Goal: Information Seeking & Learning: Compare options

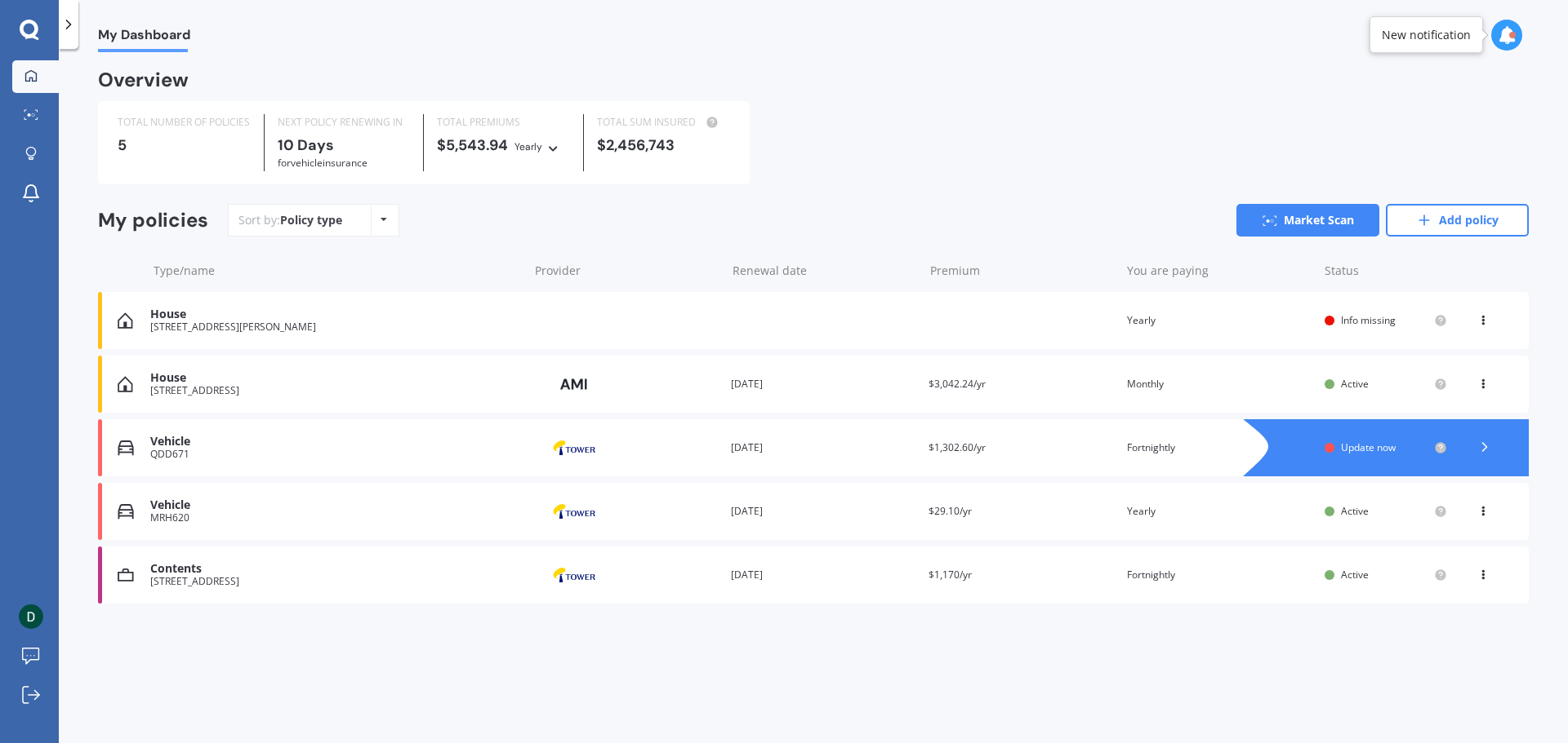
click at [26, 35] on icon at bounding box center [29, 29] width 19 height 19
click at [1307, 218] on link "Market Scan" at bounding box center [1307, 220] width 143 height 33
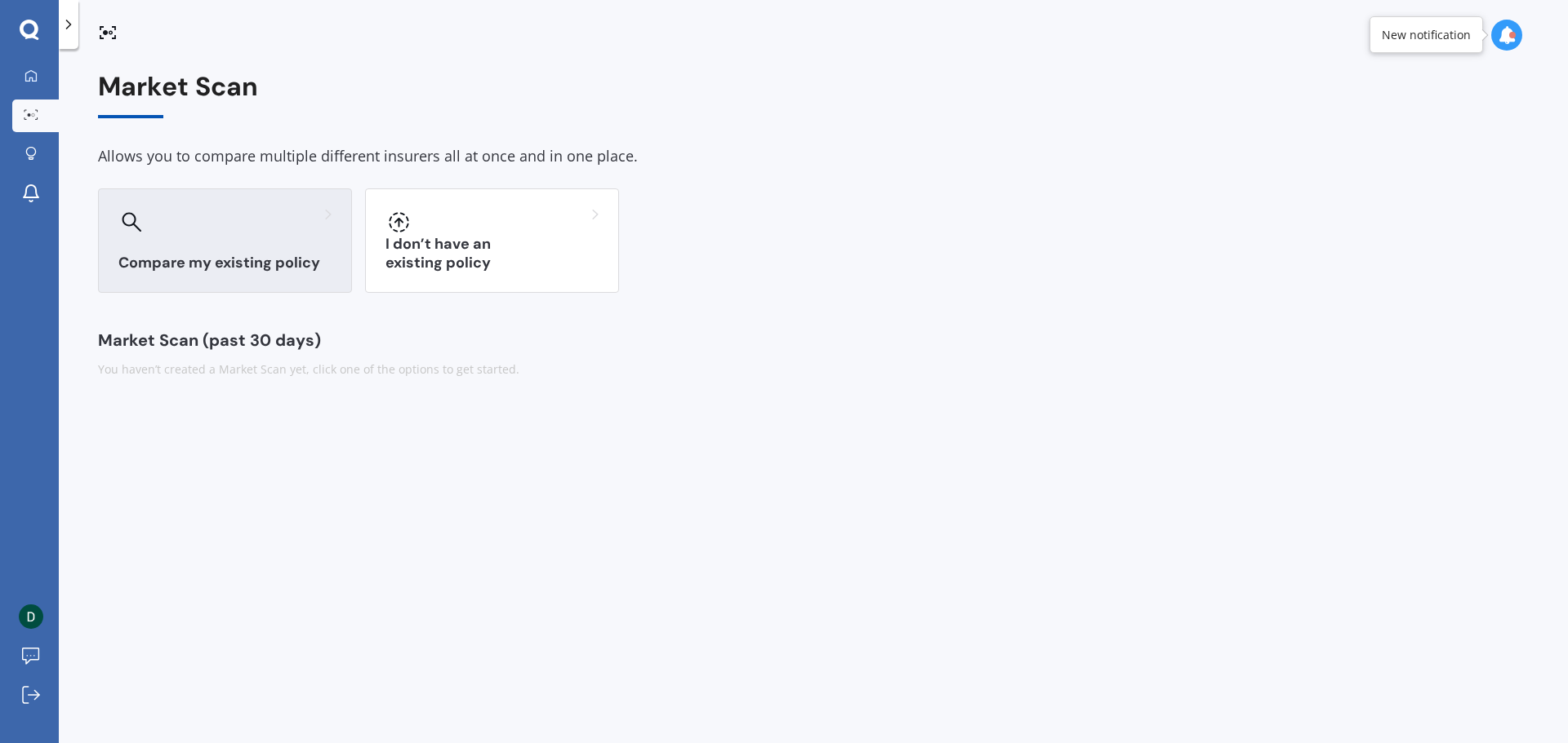
click at [315, 235] on div "Compare my existing policy" at bounding box center [225, 241] width 254 height 105
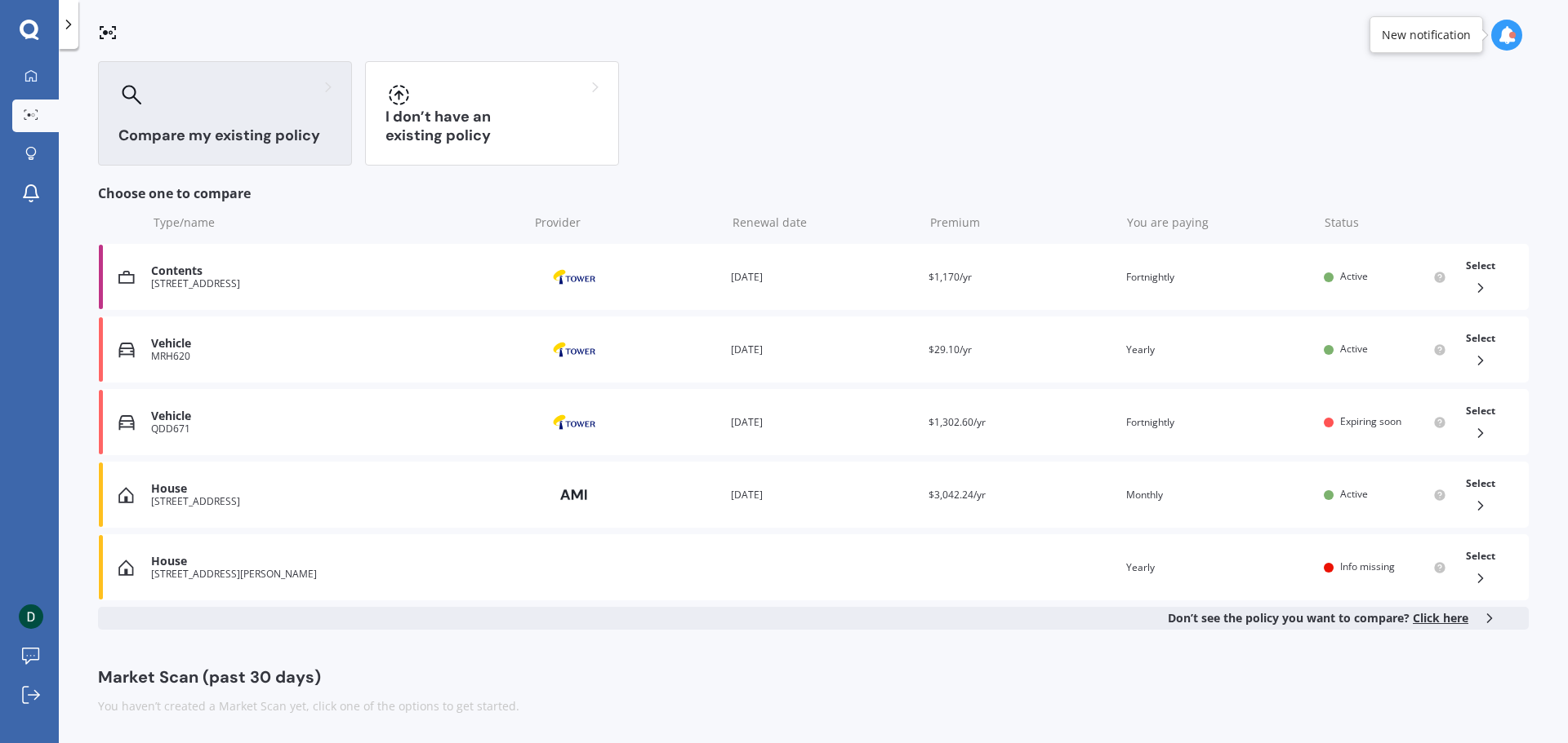
scroll to position [128, 0]
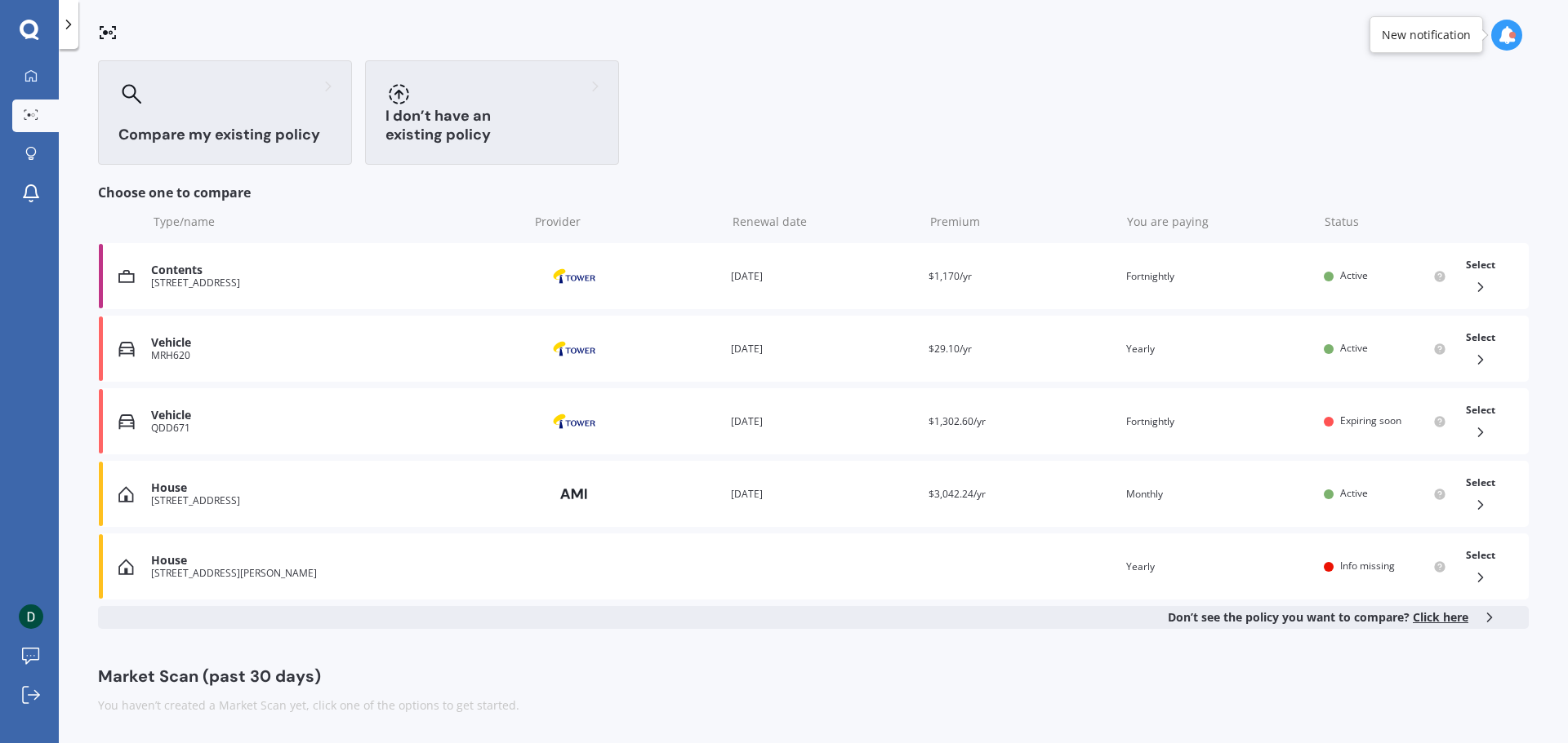
click at [503, 100] on div at bounding box center [492, 94] width 213 height 26
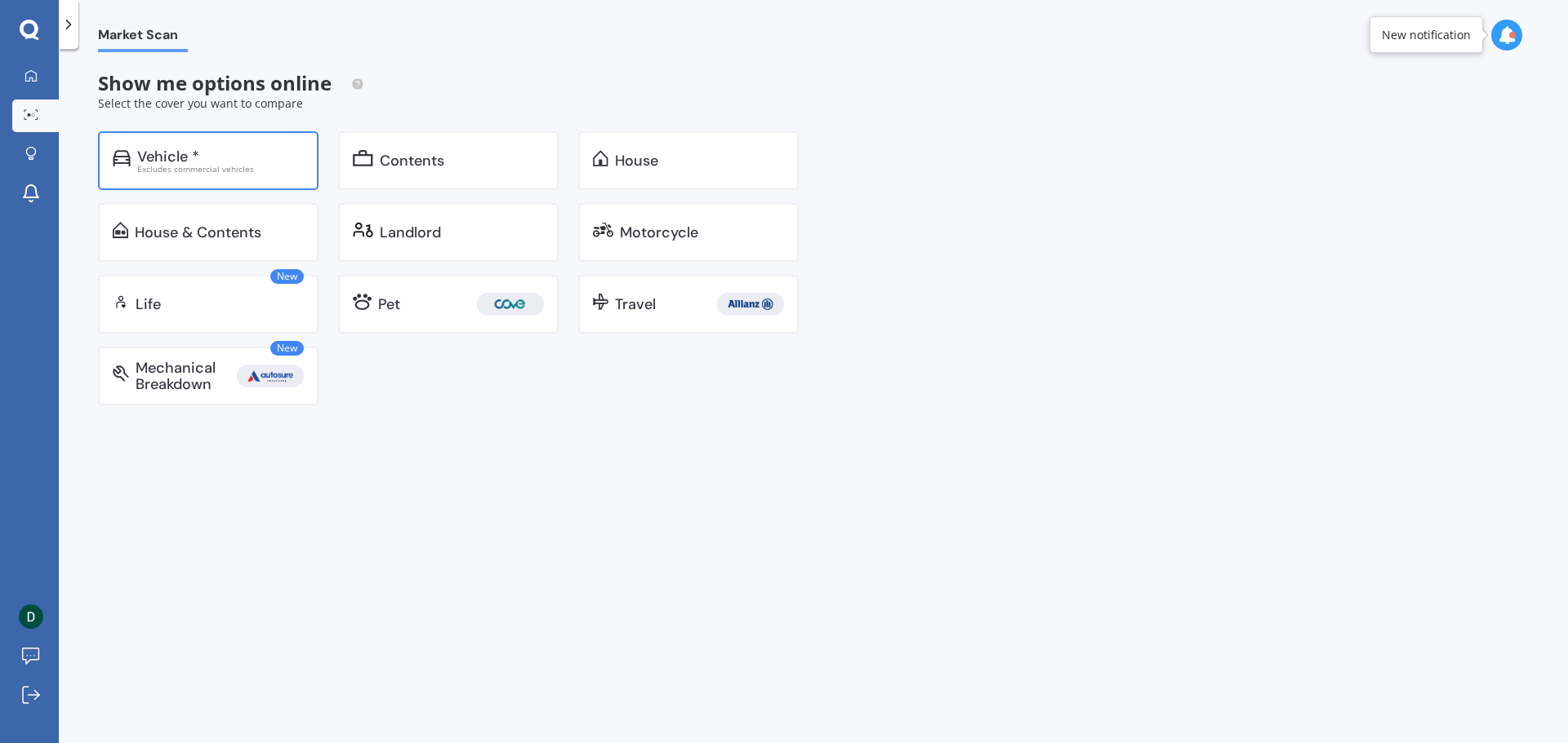
click at [246, 177] on div "Vehicle * Excludes commercial vehicles" at bounding box center [208, 161] width 220 height 59
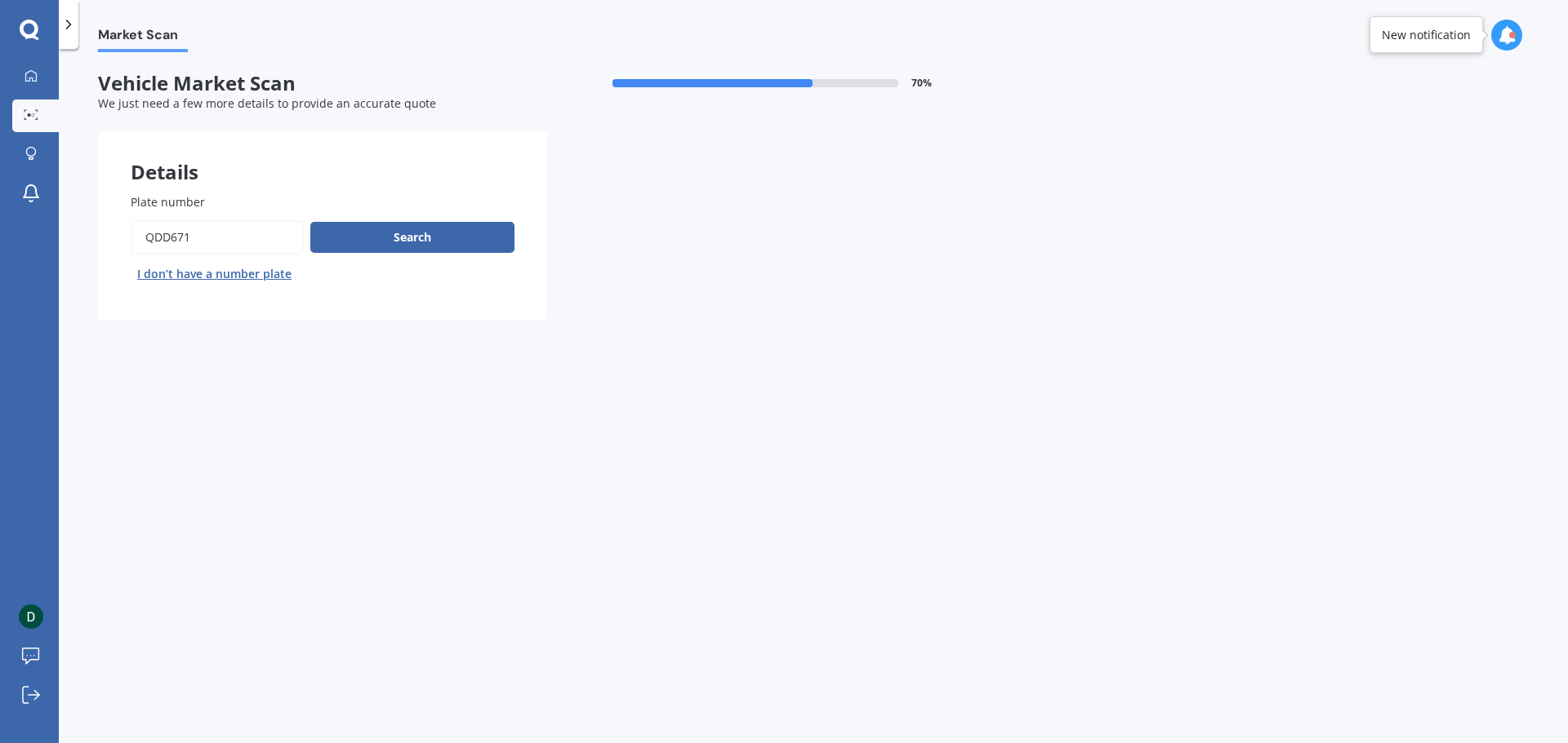
drag, startPoint x: 230, startPoint y: 238, endPoint x: 111, endPoint y: 231, distance: 119.2
click at [111, 231] on div "Plate number Search I don’t have a number plate" at bounding box center [323, 240] width 449 height 159
paste input "NBH996"
type input "NBH996"
click at [391, 228] on button "Search" at bounding box center [412, 237] width 204 height 31
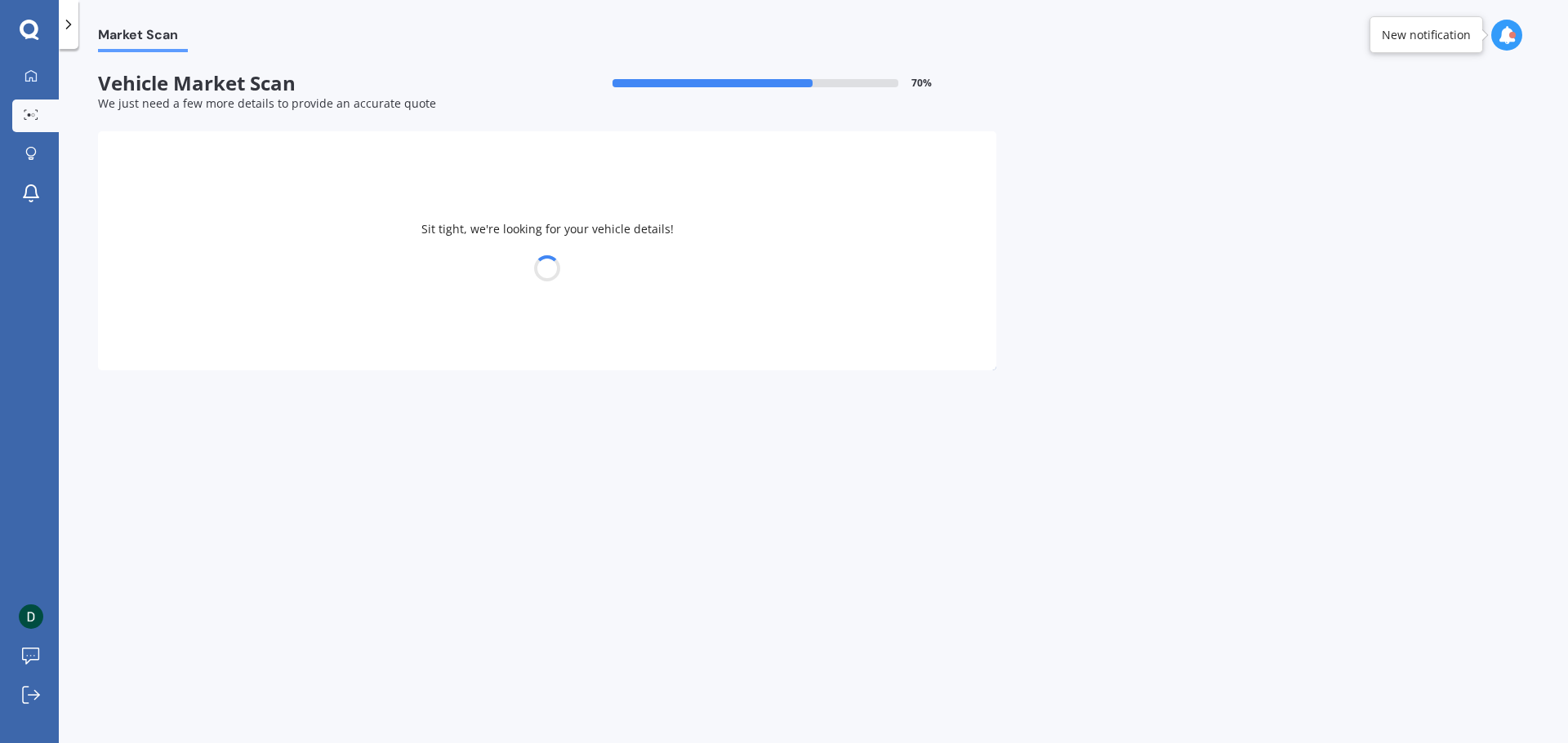
select select "MAZDA"
select select "DEMIO"
select select "07"
select select "10"
select select "1976"
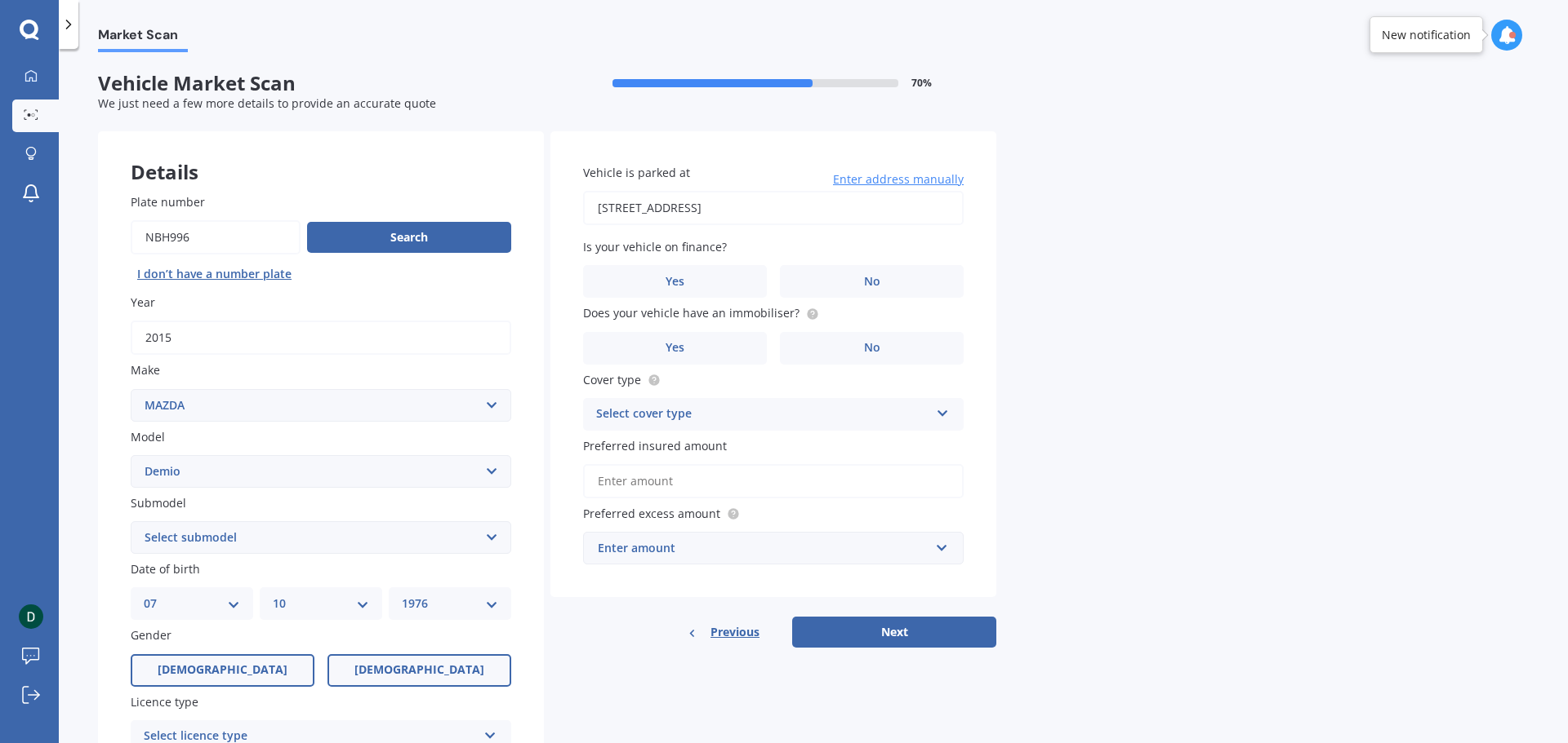
click at [426, 676] on span "Female" at bounding box center [419, 670] width 130 height 14
click at [0, 0] on input "Female" at bounding box center [0, 0] width 0 height 0
click at [188, 599] on select "DD 01 02 03 04 05 06 07 08 09 10 11 12 13 14 15 16 17 18 19 20 21 22 23 24 25 2…" at bounding box center [192, 604] width 96 height 18
select select "17"
click at [144, 595] on select "DD 01 02 03 04 05 06 07 08 09 10 11 12 13 14 15 16 17 18 19 20 21 22 23 24 25 2…" at bounding box center [192, 604] width 96 height 18
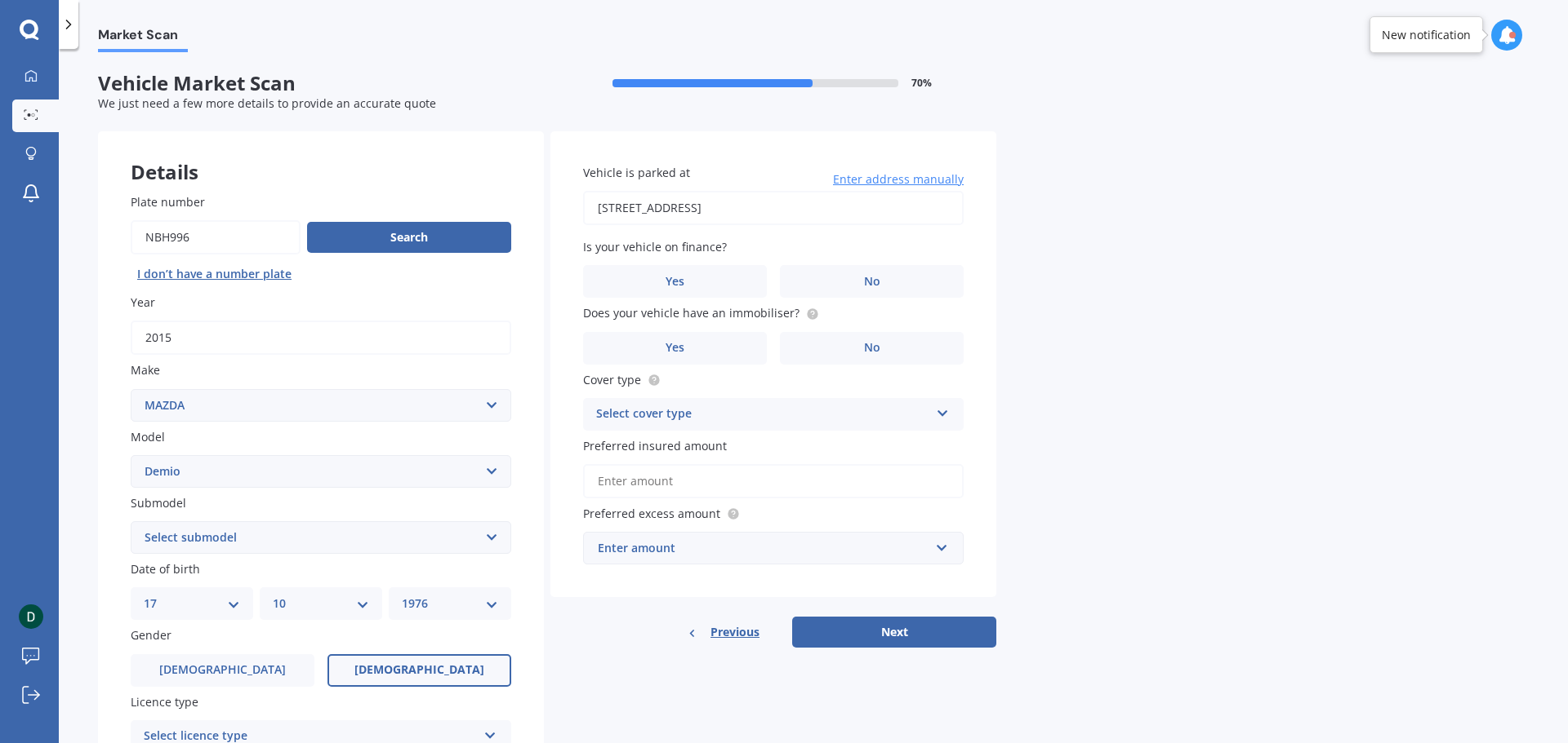
click at [278, 604] on select "MM 01 02 03 04 05 06 07 08 09 10 11 12" at bounding box center [321, 604] width 96 height 18
select select "02"
click at [273, 595] on select "MM 01 02 03 04 05 06 07 08 09 10 11 12" at bounding box center [321, 604] width 96 height 18
click at [426, 597] on select "YYYY 2025 2024 2023 2022 2021 2020 2019 2018 2017 2016 2015 2014 2013 2012 2011…" at bounding box center [450, 604] width 96 height 18
select select "2007"
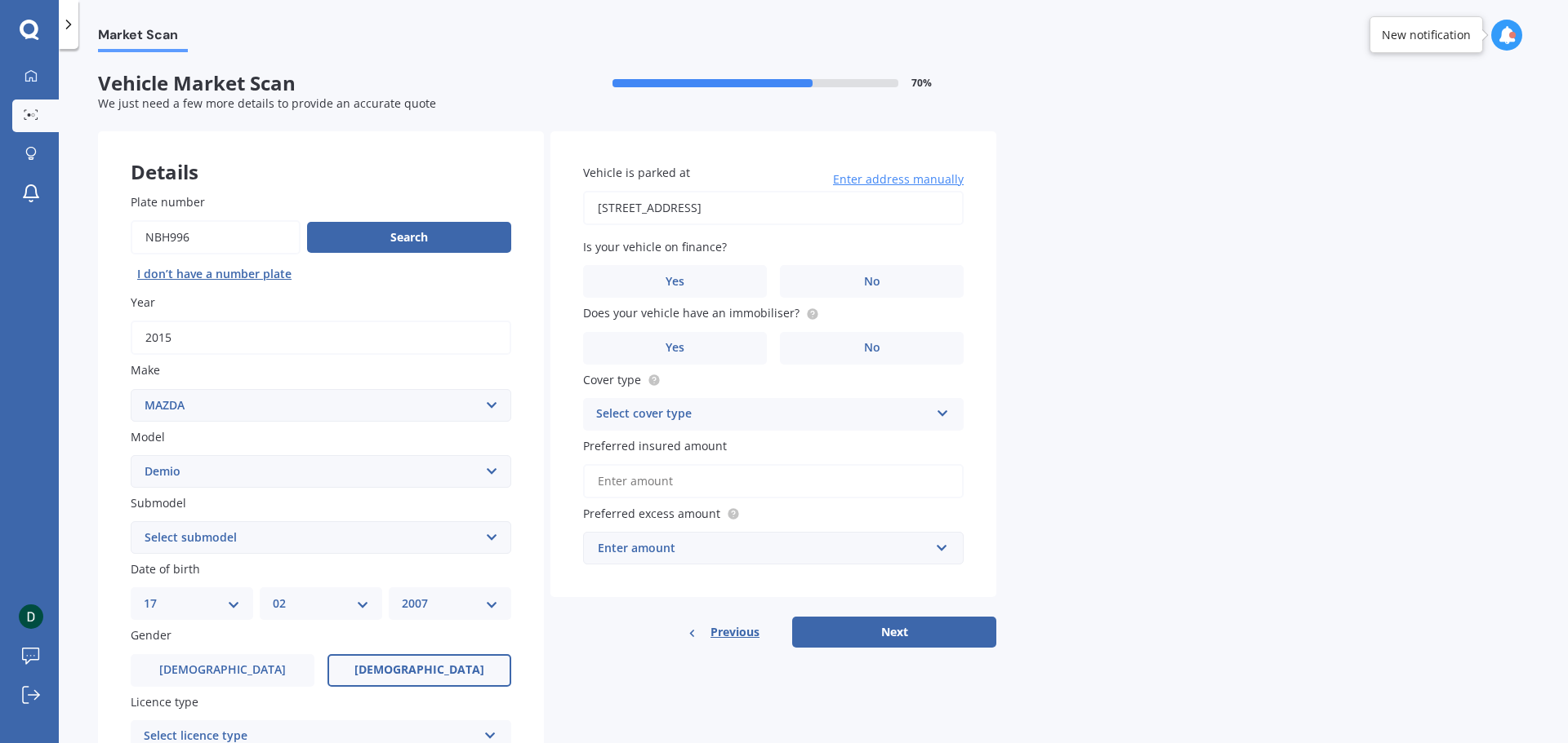
click at [402, 595] on select "YYYY 2025 2024 2023 2022 2021 2020 2019 2018 2017 2016 2015 2014 2013 2012 2011…" at bounding box center [450, 604] width 96 height 18
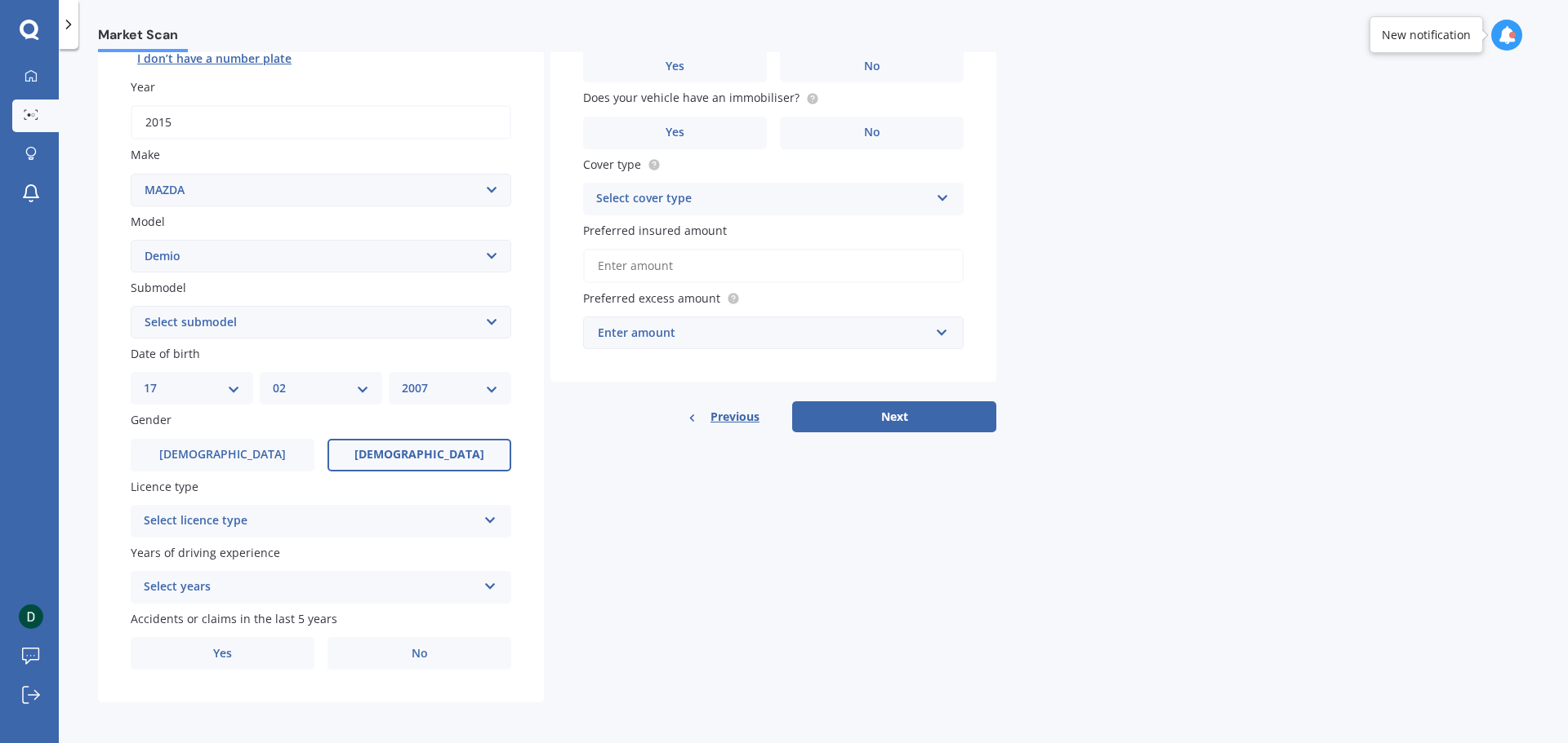
scroll to position [217, 0]
click at [351, 523] on div "Select licence type" at bounding box center [310, 519] width 333 height 19
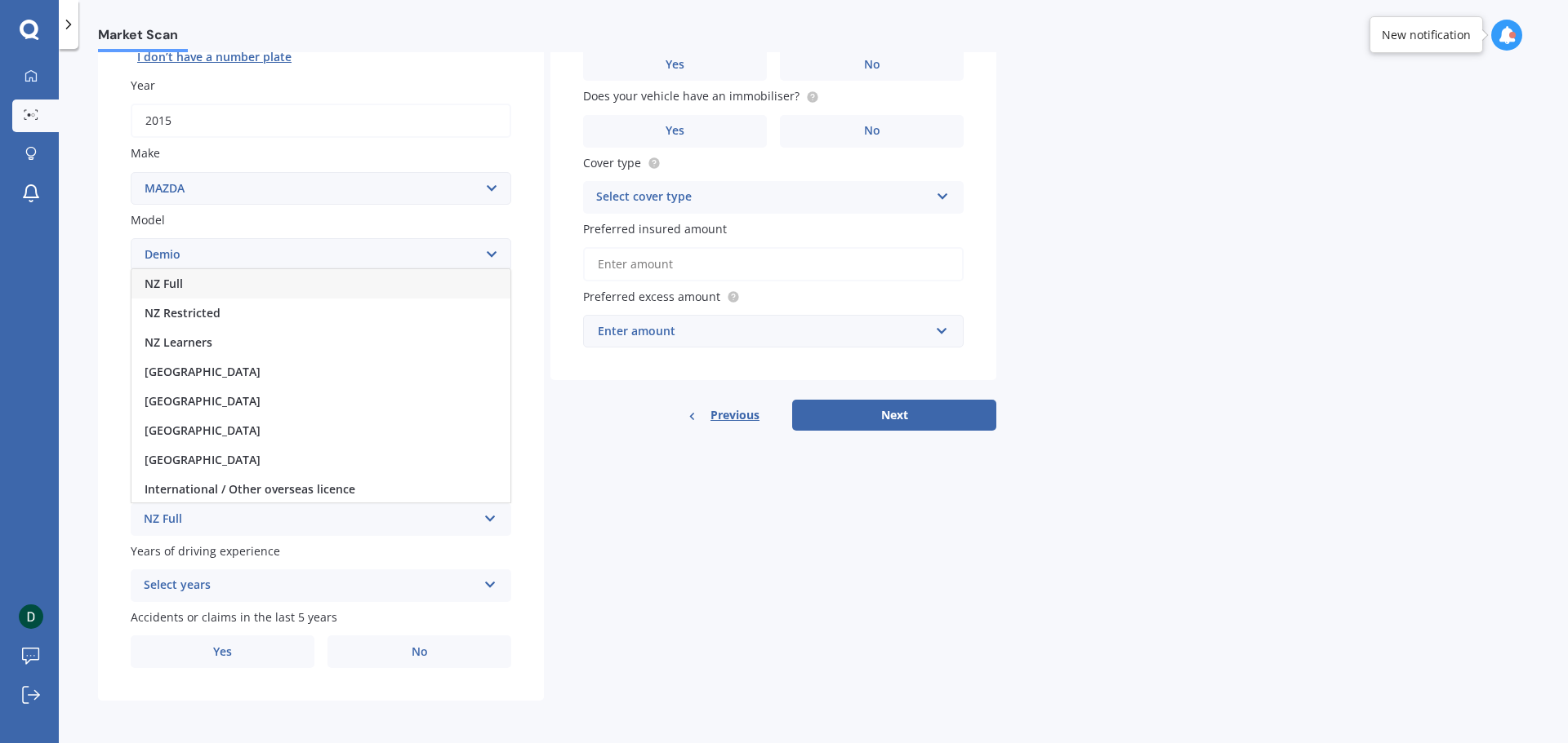
click at [224, 279] on div "NZ Full" at bounding box center [321, 284] width 378 height 30
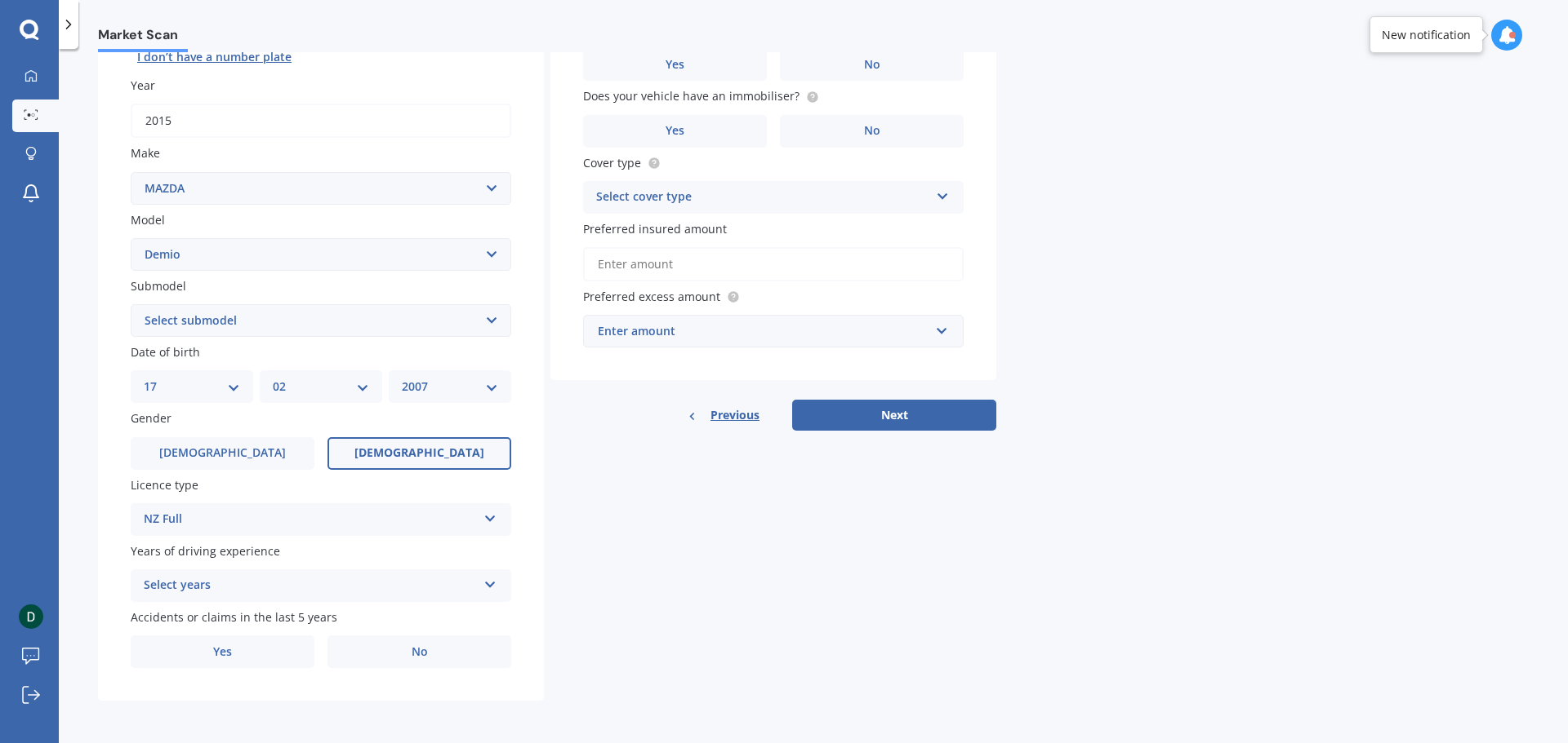
click at [253, 583] on div "Select years" at bounding box center [310, 585] width 333 height 19
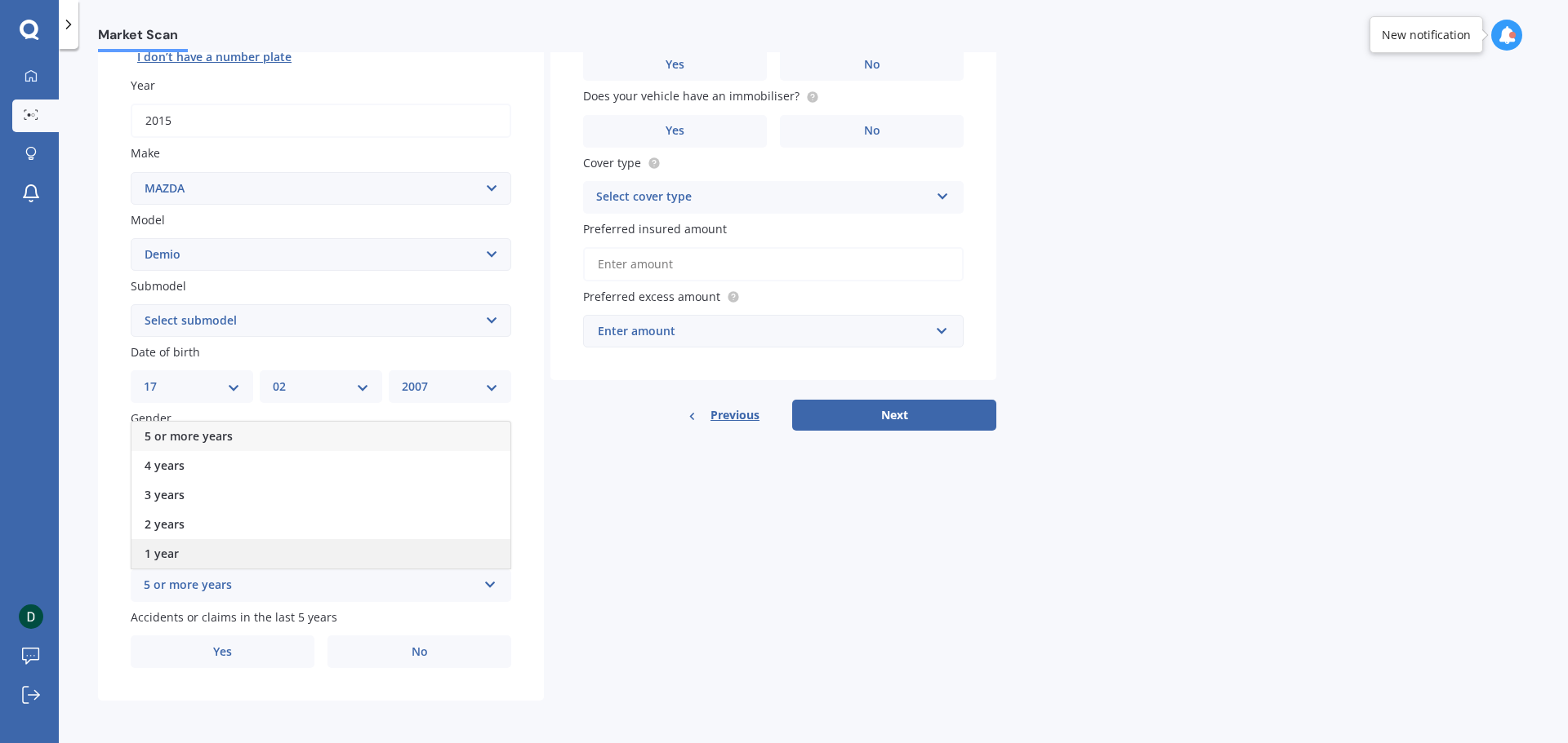
click at [222, 560] on div "1 year" at bounding box center [321, 554] width 378 height 30
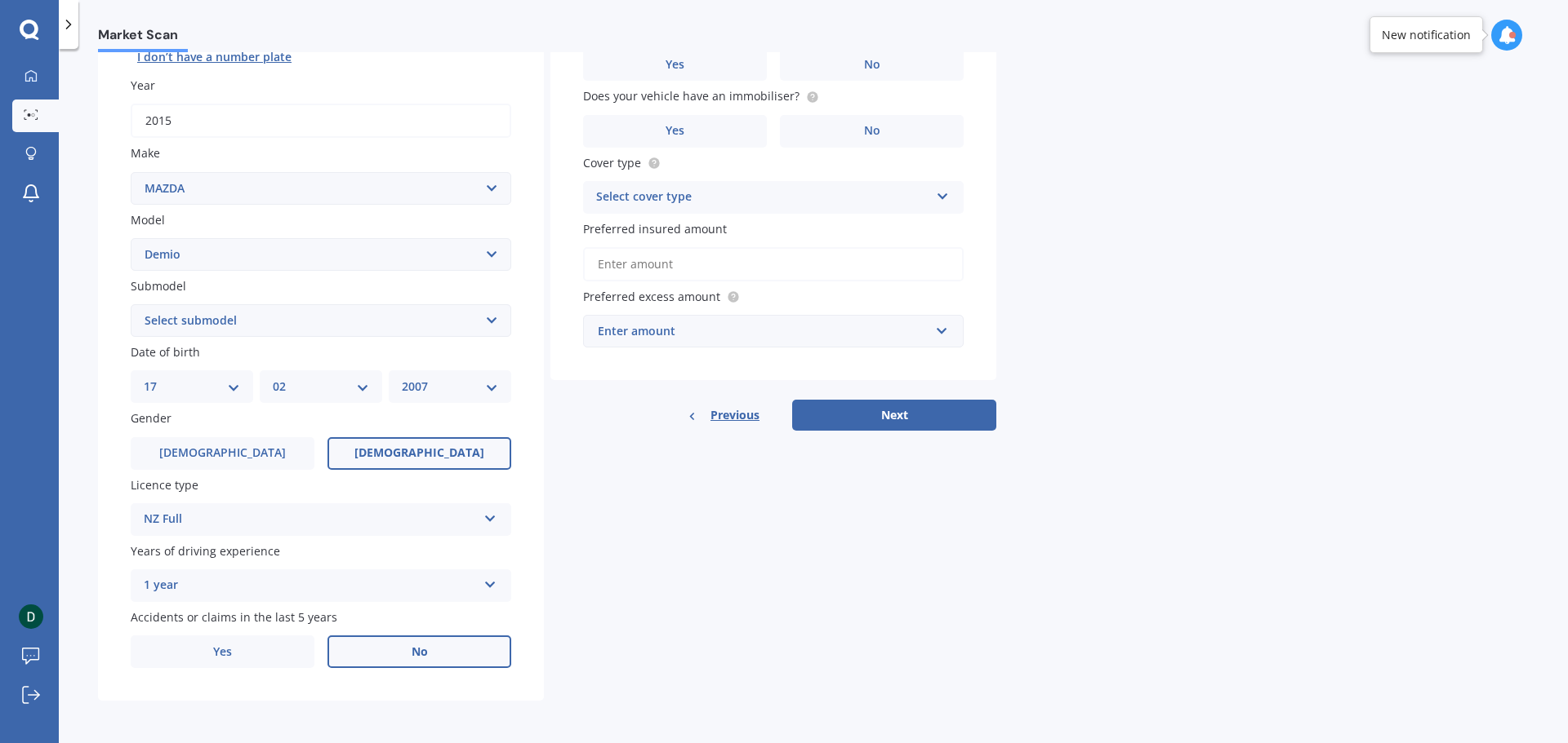
click at [400, 650] on label "No" at bounding box center [419, 652] width 183 height 33
click at [0, 0] on input "No" at bounding box center [0, 0] width 0 height 0
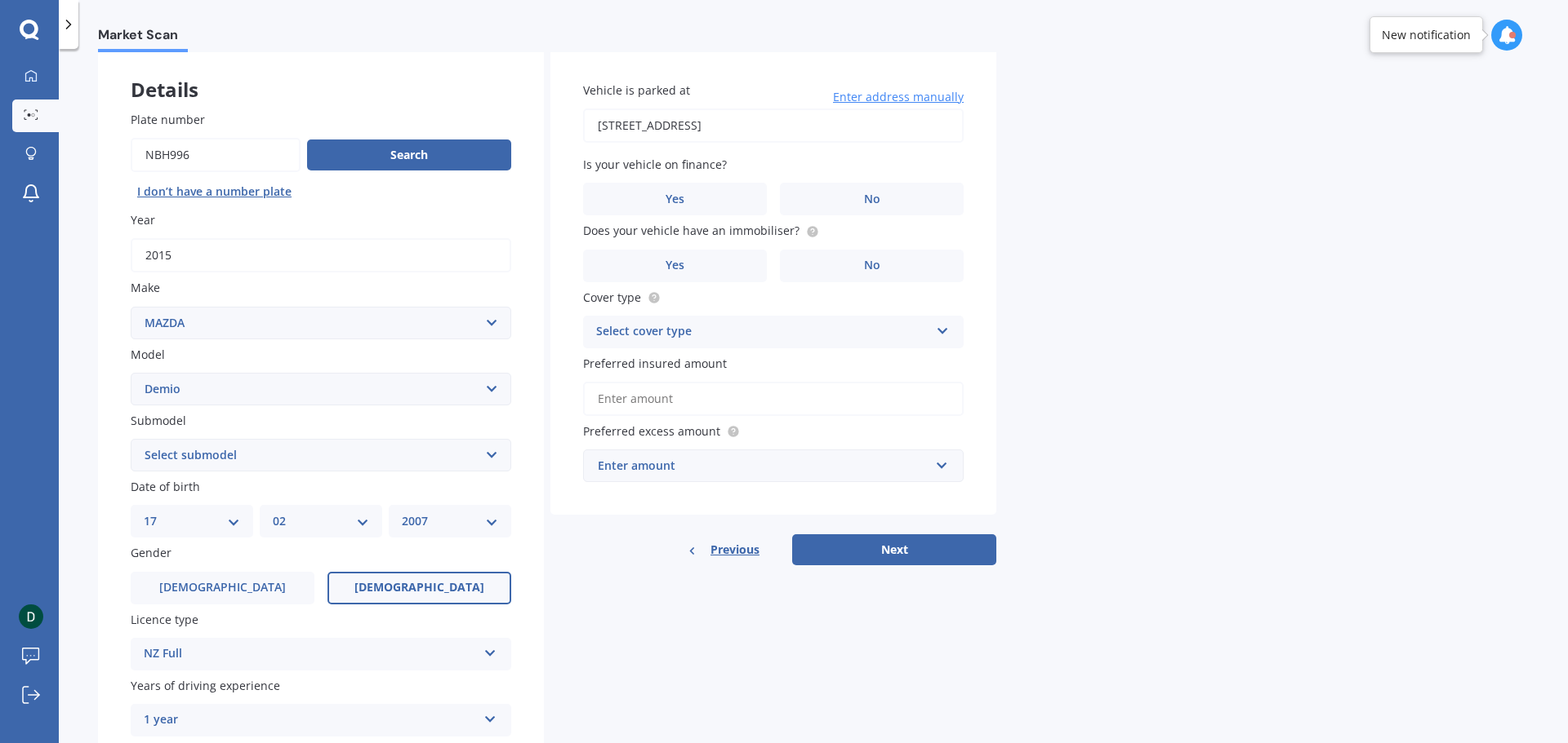
scroll to position [0, 0]
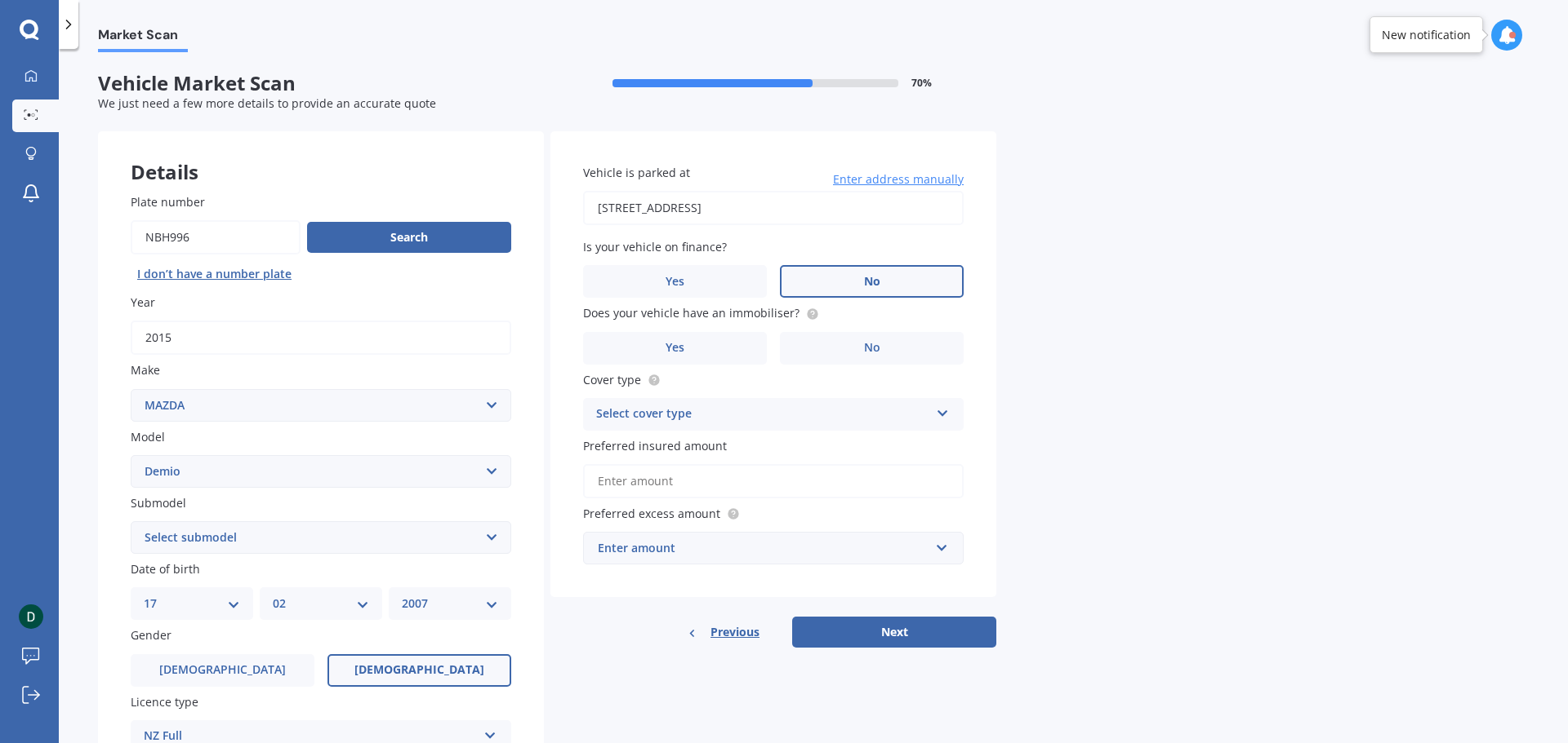
click at [825, 290] on label "No" at bounding box center [871, 281] width 183 height 33
click at [0, 0] on input "No" at bounding box center [0, 0] width 0 height 0
click at [855, 352] on label "No" at bounding box center [871, 348] width 183 height 33
click at [0, 0] on input "No" at bounding box center [0, 0] width 0 height 0
click at [841, 404] on div "Select cover type" at bounding box center [763, 414] width 333 height 19
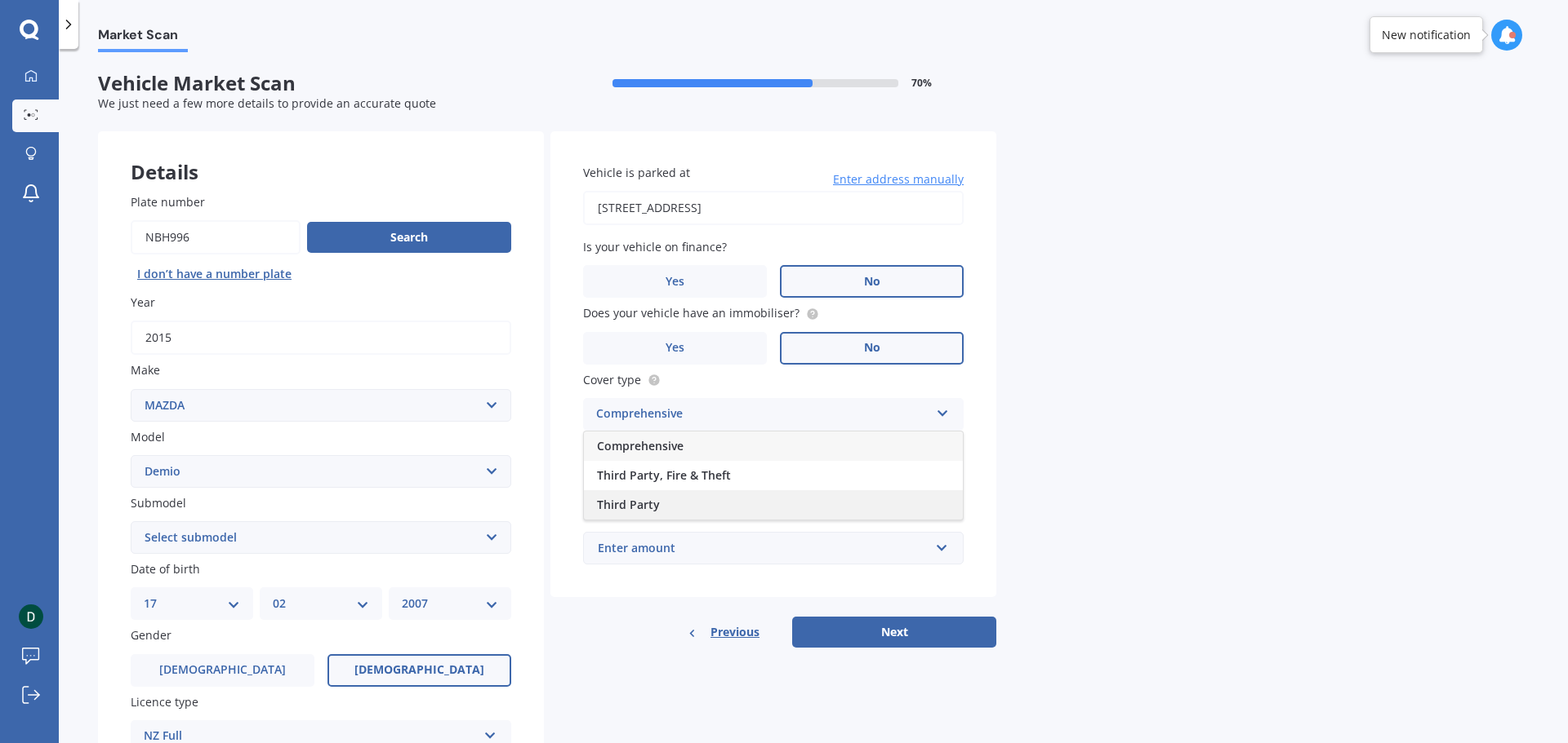
click at [787, 497] on div "Third Party" at bounding box center [773, 505] width 378 height 30
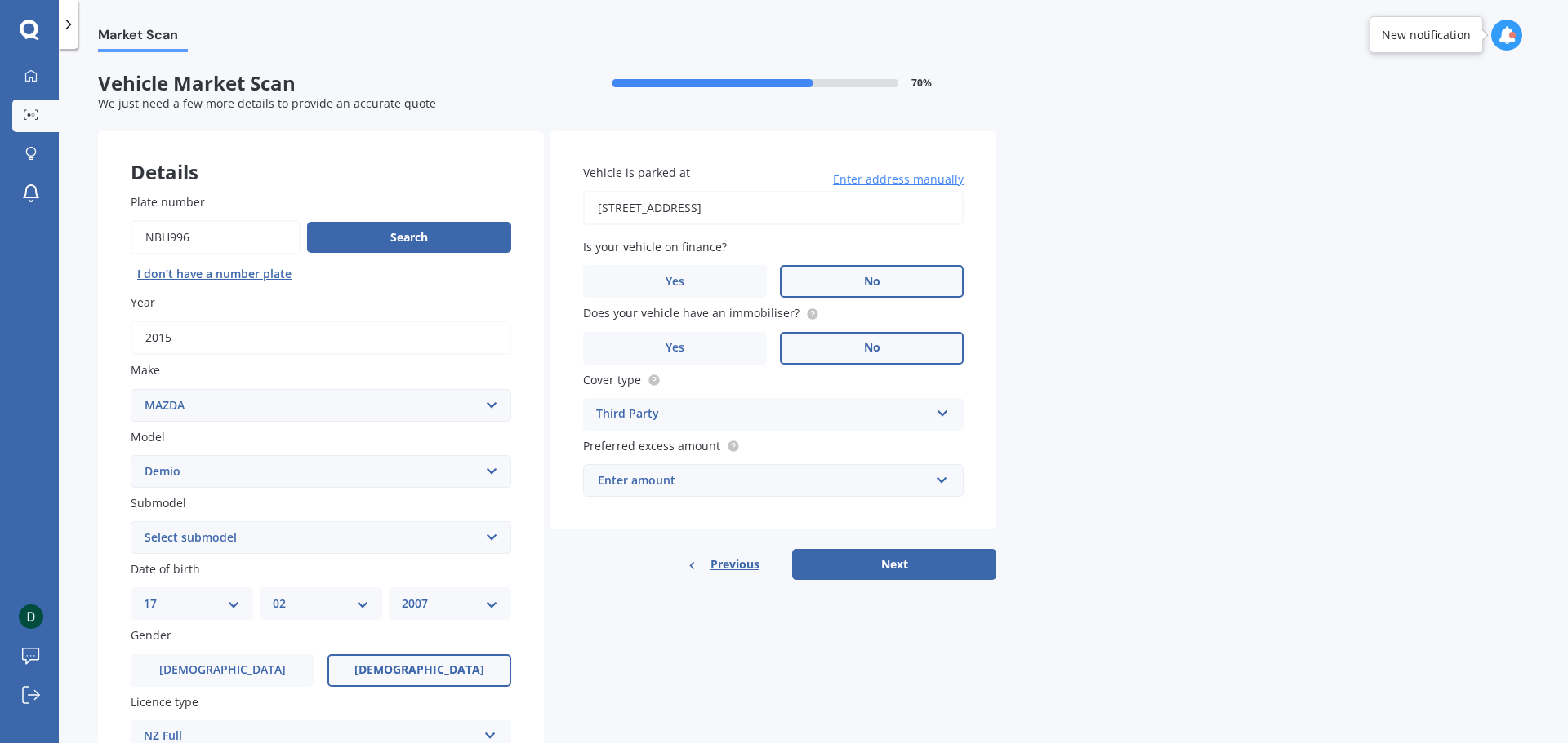
click at [786, 490] on div "Enter amount" at bounding box center [763, 480] width 331 height 18
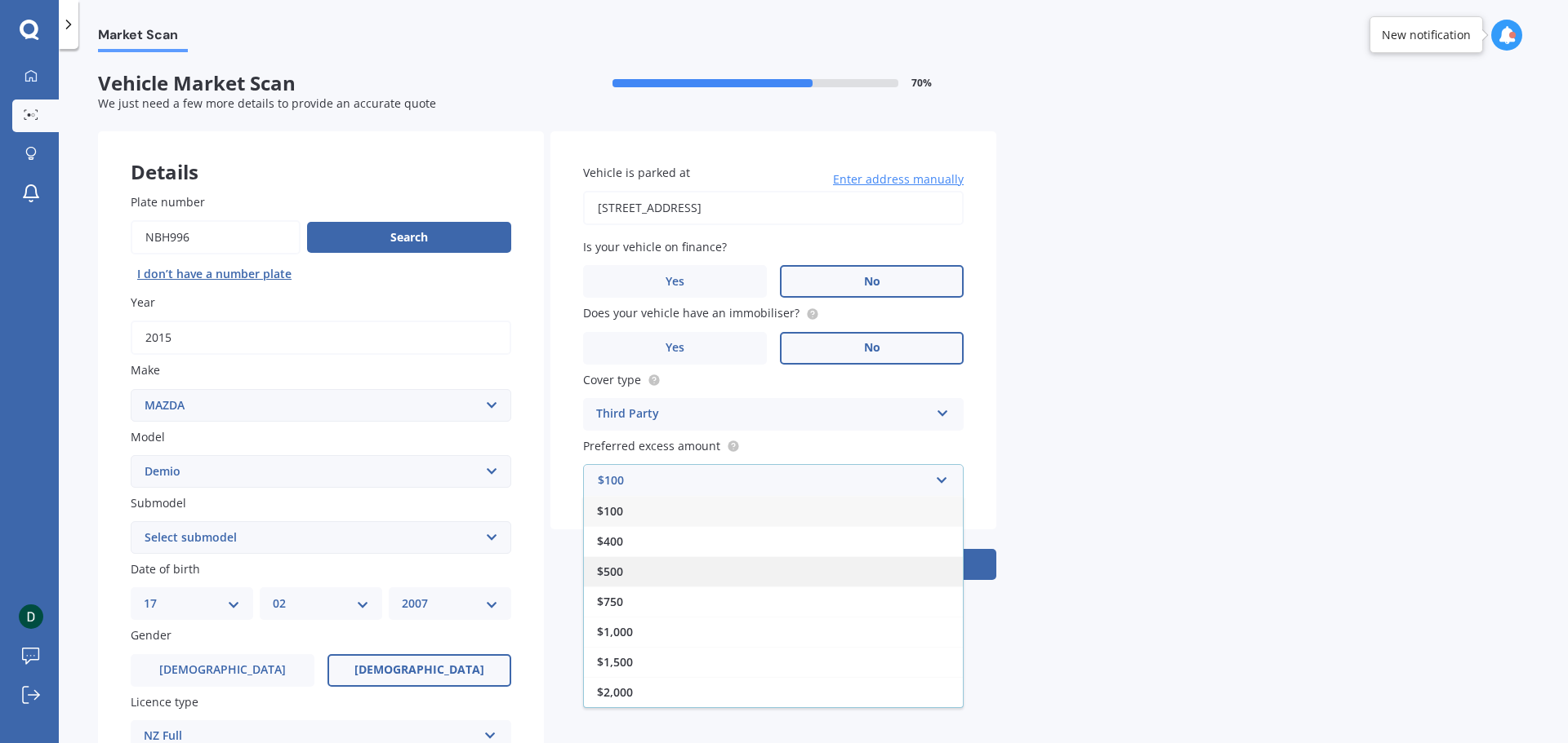
click at [723, 567] on div "$500" at bounding box center [773, 572] width 378 height 30
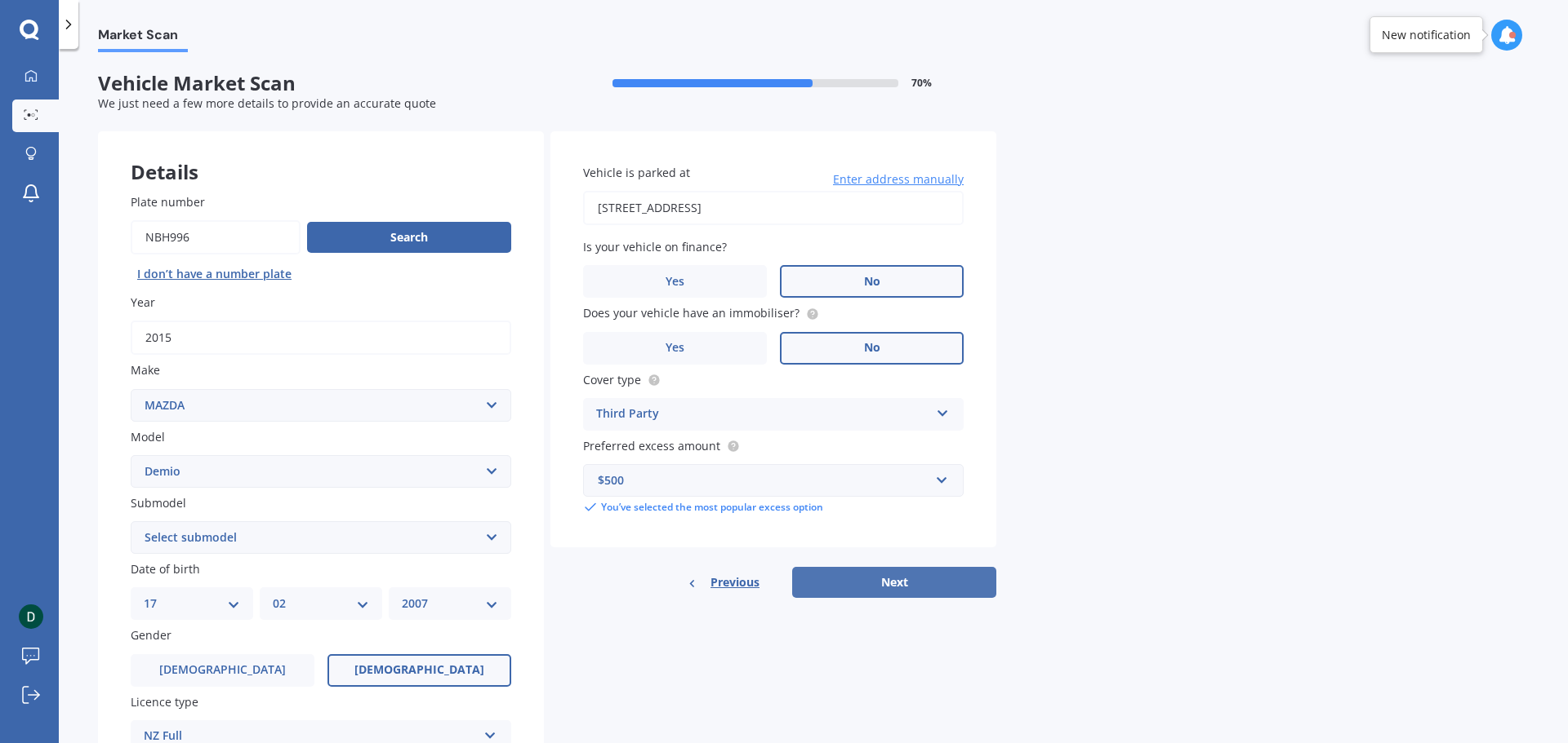
click at [907, 590] on button "Next" at bounding box center [894, 583] width 204 height 31
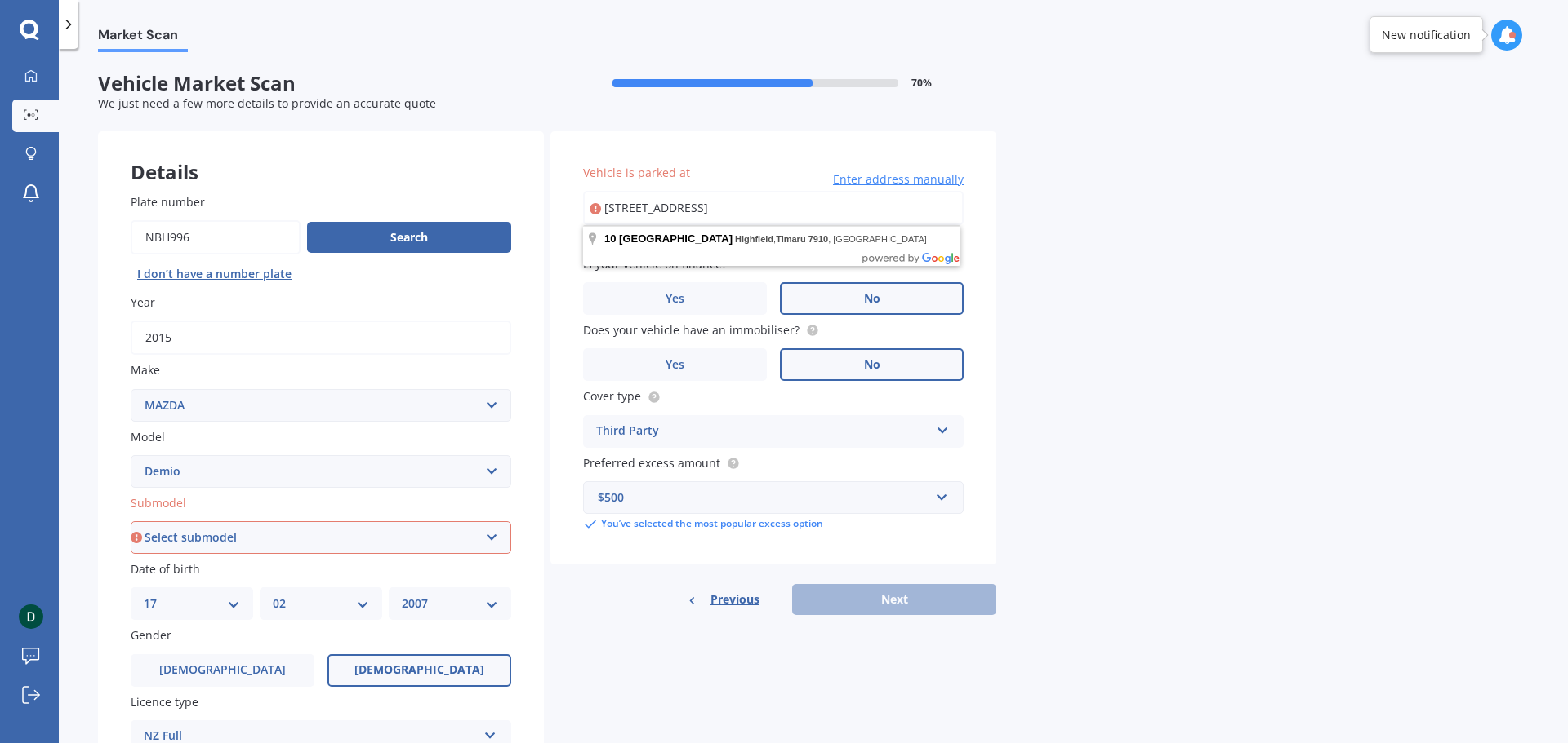
drag, startPoint x: 832, startPoint y: 208, endPoint x: 512, endPoint y: 214, distance: 320.1
click at [512, 214] on div "Details Plate number Search I don’t have a number plate Year 2015 Make Select m…" at bounding box center [547, 525] width 898 height 788
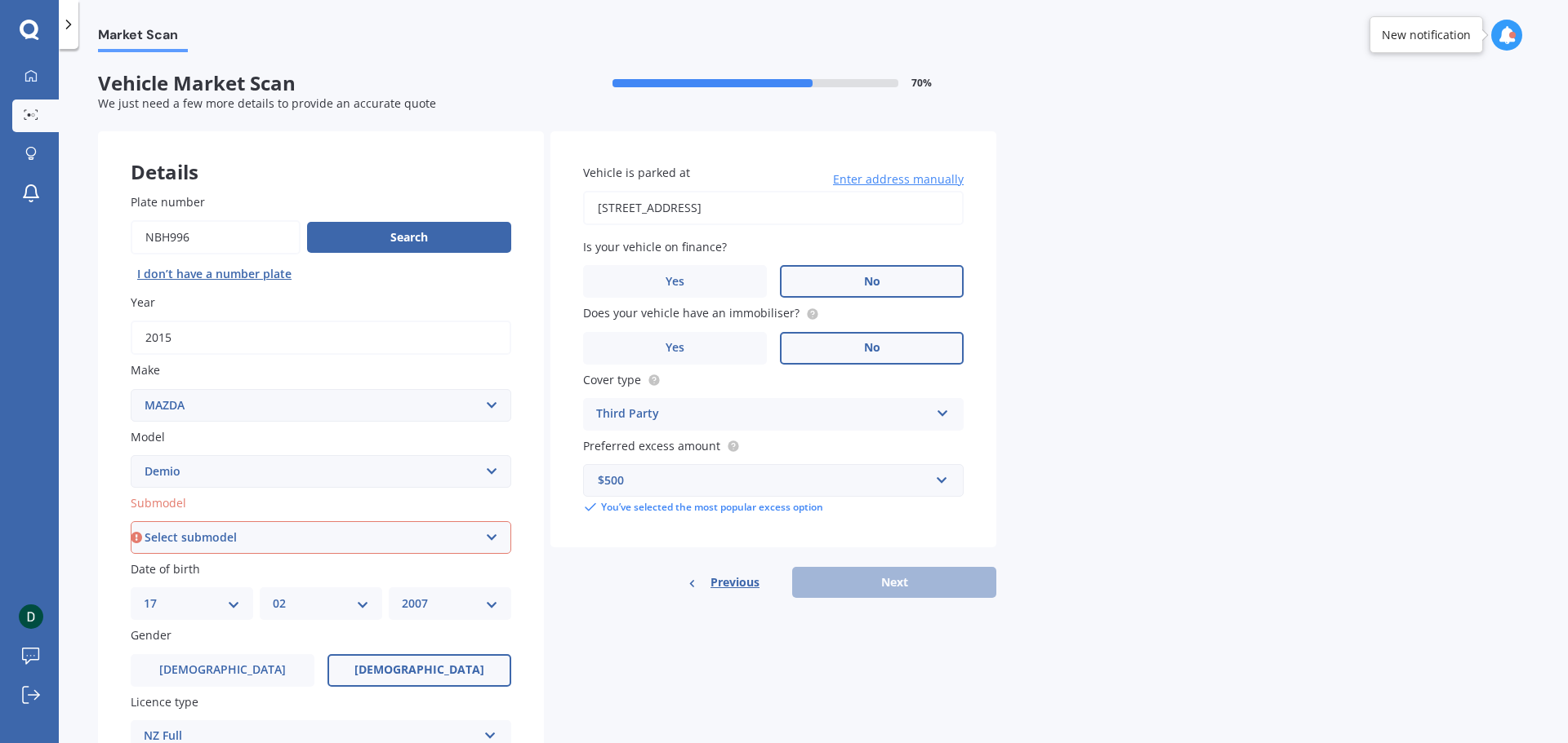
click at [854, 582] on div "Previous Next" at bounding box center [773, 583] width 446 height 31
click at [837, 217] on input "10 Nile Street, Highfield, Timaru 7910" at bounding box center [773, 208] width 380 height 35
click at [815, 210] on input "10 Nile Street, Highfield, Timaru 7910" at bounding box center [773, 208] width 380 height 35
drag, startPoint x: 851, startPoint y: 204, endPoint x: 530, endPoint y: 217, distance: 321.3
click at [530, 217] on div "Details Plate number Search I don’t have a number plate Year 2015 Make Select m…" at bounding box center [547, 525] width 898 height 788
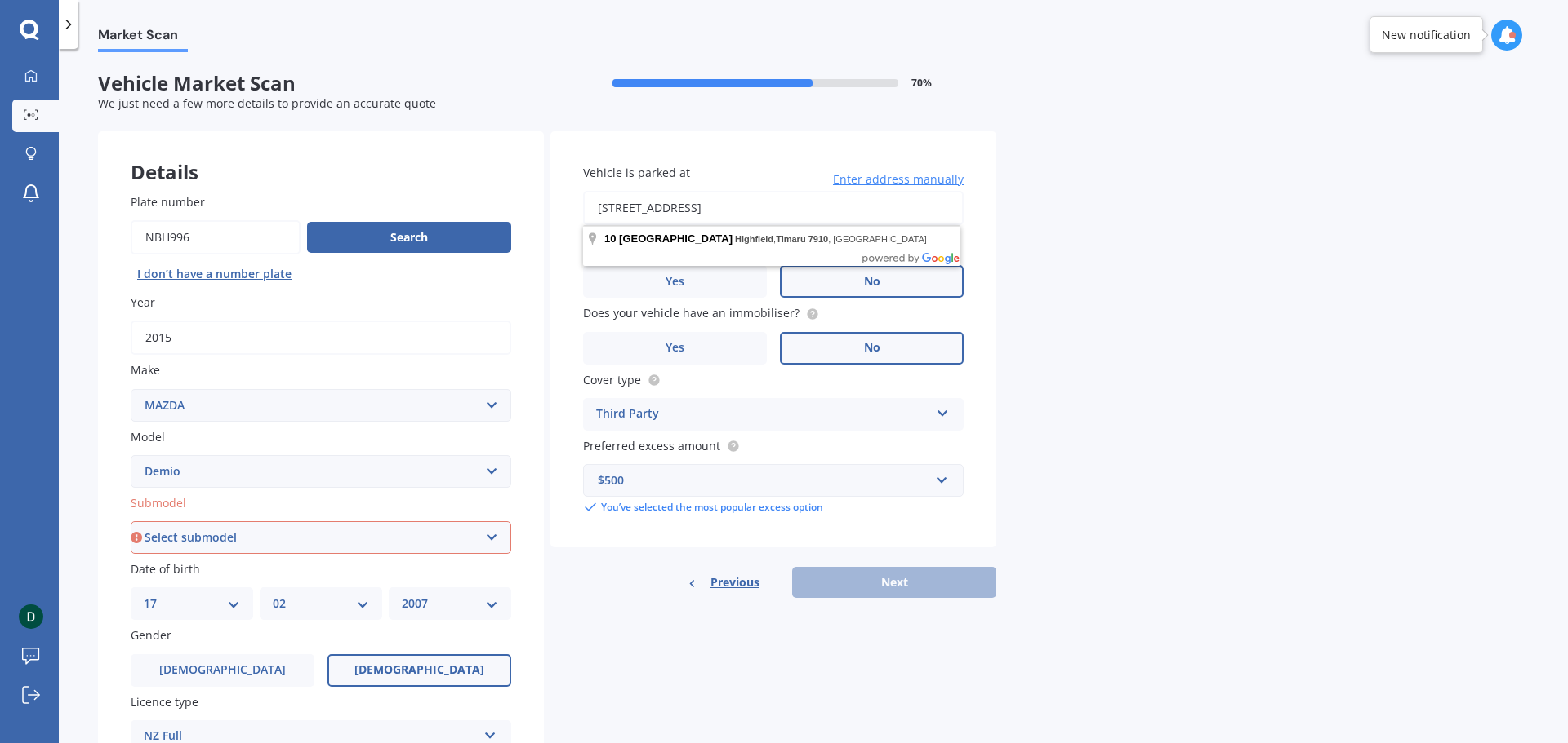
paste input "1, 31 Athol Terrace, Upper Riccarton, Christchurch 8041"
click at [845, 578] on div "Previous Next" at bounding box center [773, 583] width 446 height 31
click at [689, 484] on div "$500" at bounding box center [763, 480] width 331 height 18
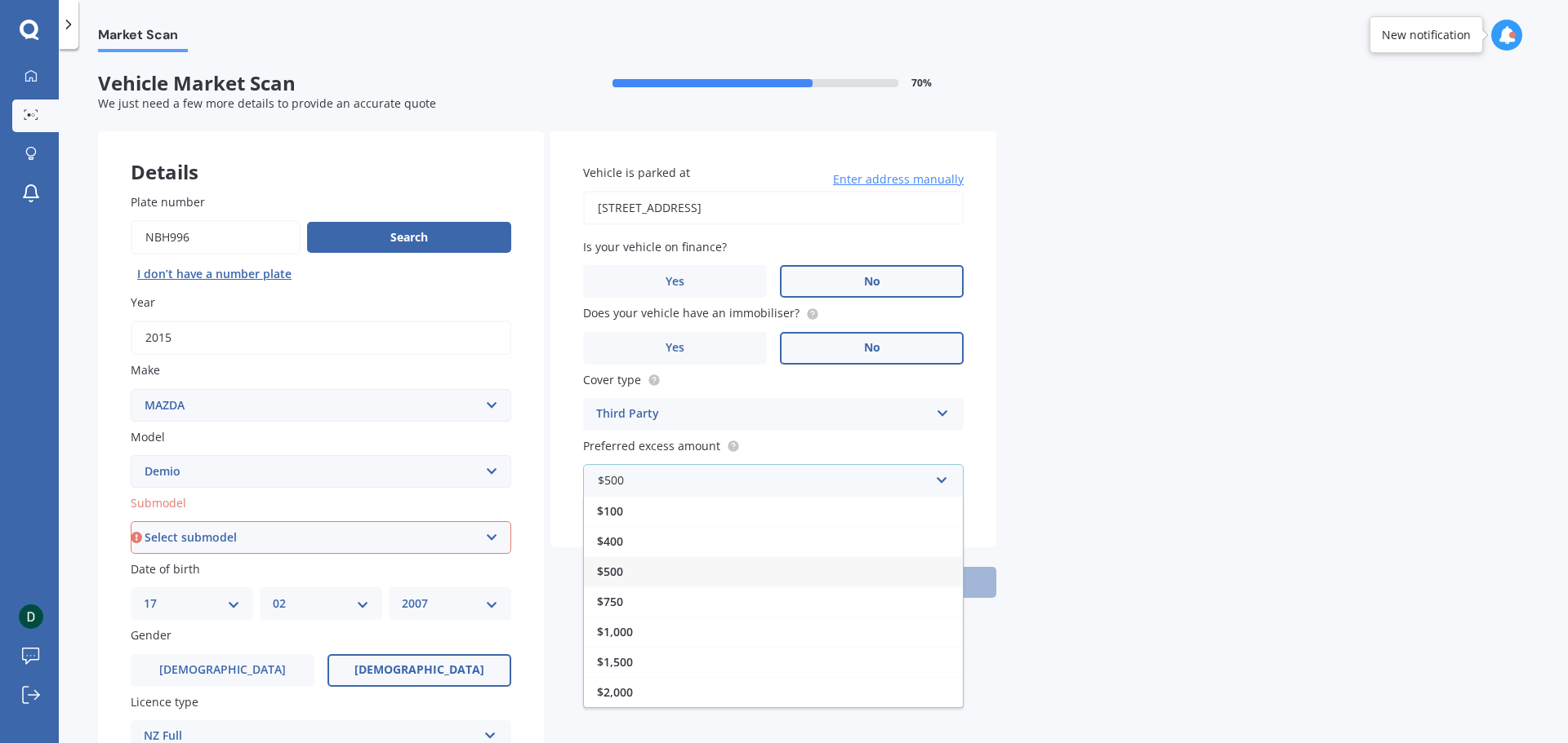
click at [662, 567] on div "$500" at bounding box center [773, 572] width 378 height 30
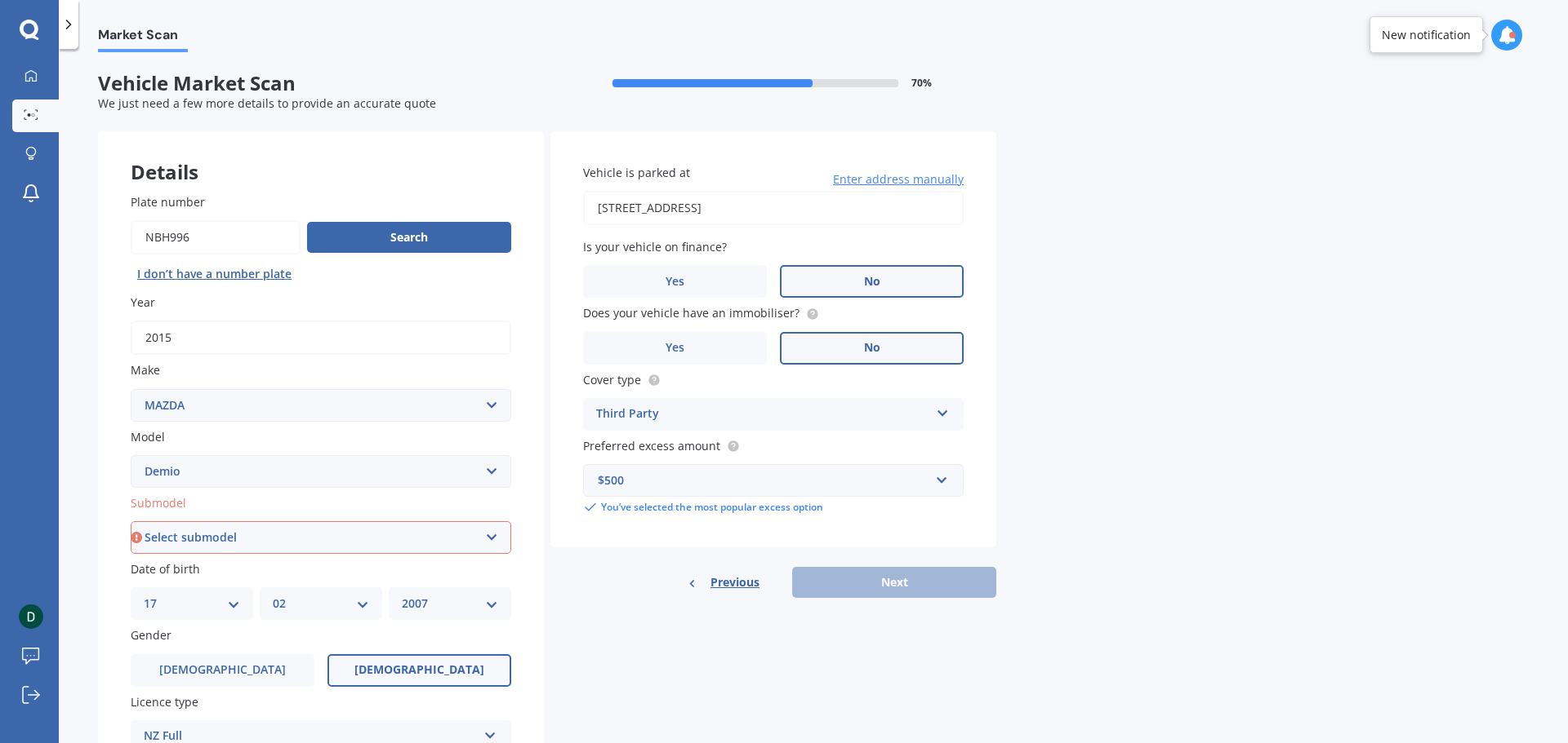
click at [925, 208] on input "1/31 Athol Terrace, Upper Riccarton, Christchurch 8041" at bounding box center [773, 208] width 380 height 35
drag, startPoint x: 928, startPoint y: 209, endPoint x: 1124, endPoint y: 215, distance: 196.1
click at [1124, 215] on div "Market Scan Vehicle Market Scan 70 % We just need a few more details to provide…" at bounding box center [814, 399] width 1509 height 694
click at [719, 210] on input "1/31 Athol Terrace, Upper Riccarton, Christchurch 8041" at bounding box center [773, 208] width 380 height 35
drag, startPoint x: 702, startPoint y: 209, endPoint x: 710, endPoint y: 203, distance: 10.0
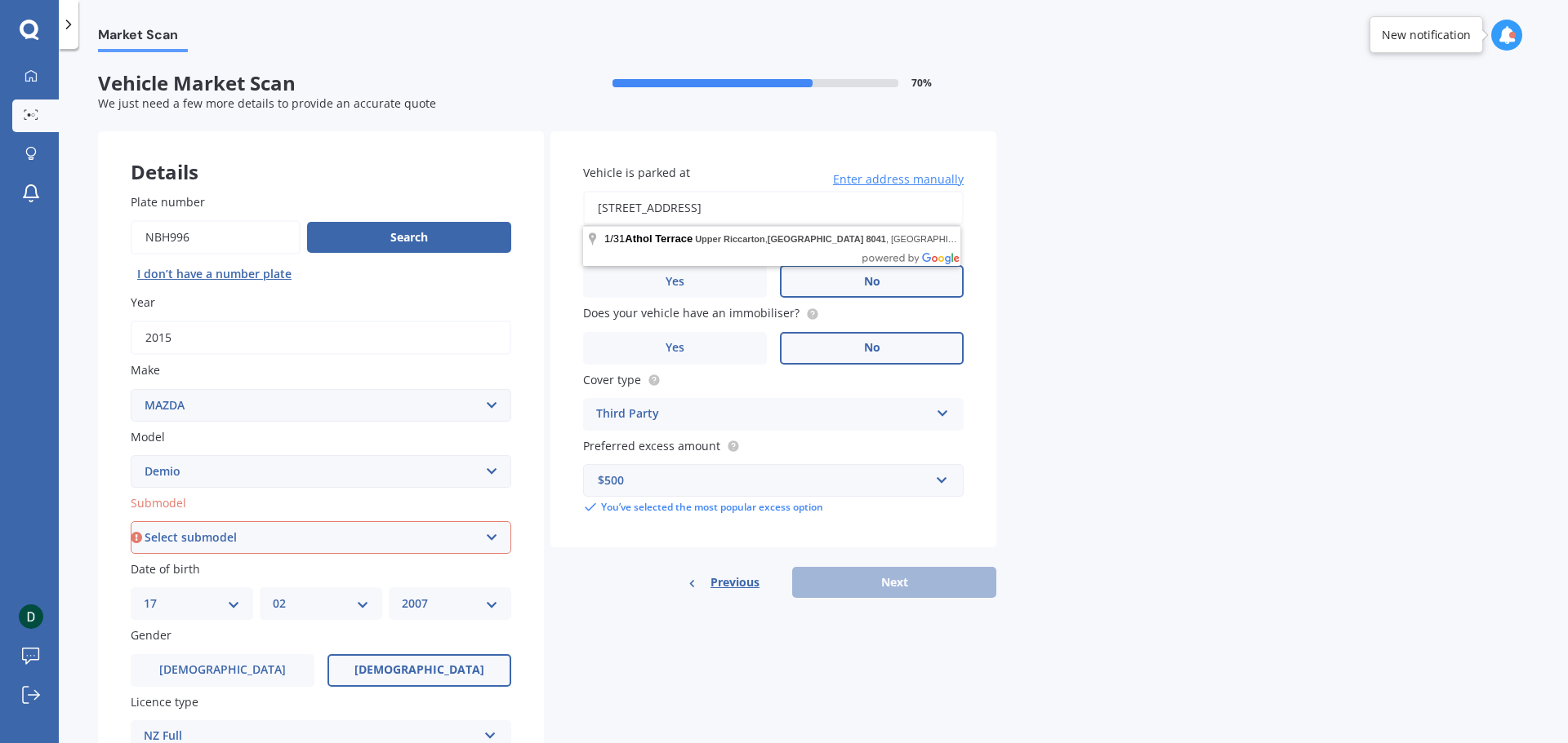
click at [702, 208] on input "1/31 Athol Terrace, Upper Riccarton, Christchurch 8041" at bounding box center [773, 208] width 380 height 35
click at [887, 212] on input "1/31 Athol Terrace Upper Riccarton, Christchurch 8041" at bounding box center [773, 208] width 380 height 35
type input "1/31 Athol Terrace Upper Riccarton, Christchurch 8041, New Zealand"
click at [994, 270] on div "Vehicle is parked at 1/31 Athol Terrace Upper Riccarton, Christchurch 8041, New…" at bounding box center [773, 339] width 446 height 416
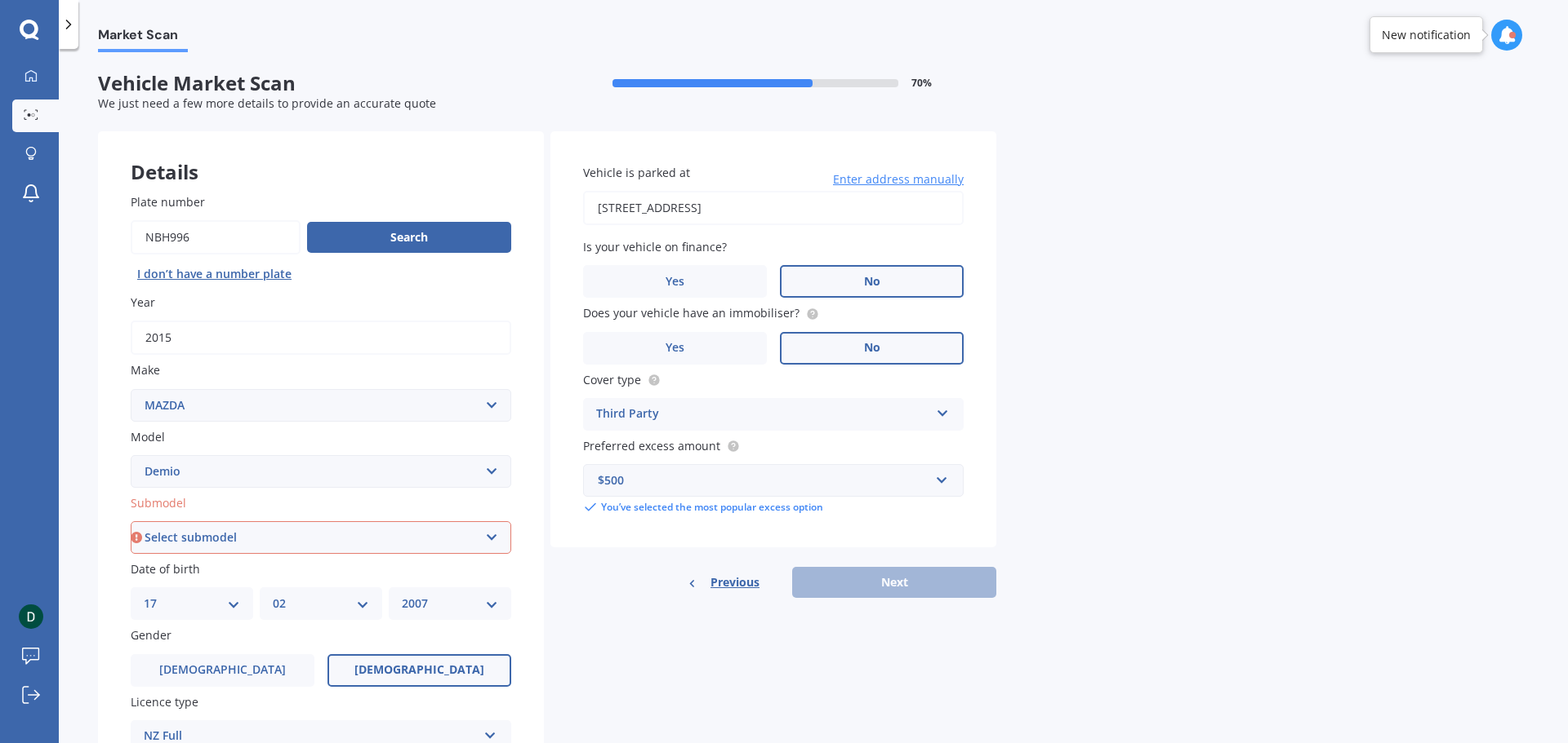
scroll to position [0, 0]
click at [887, 583] on div "Previous Next" at bounding box center [773, 583] width 446 height 31
click at [889, 182] on span "Enter address manually" at bounding box center [898, 179] width 131 height 16
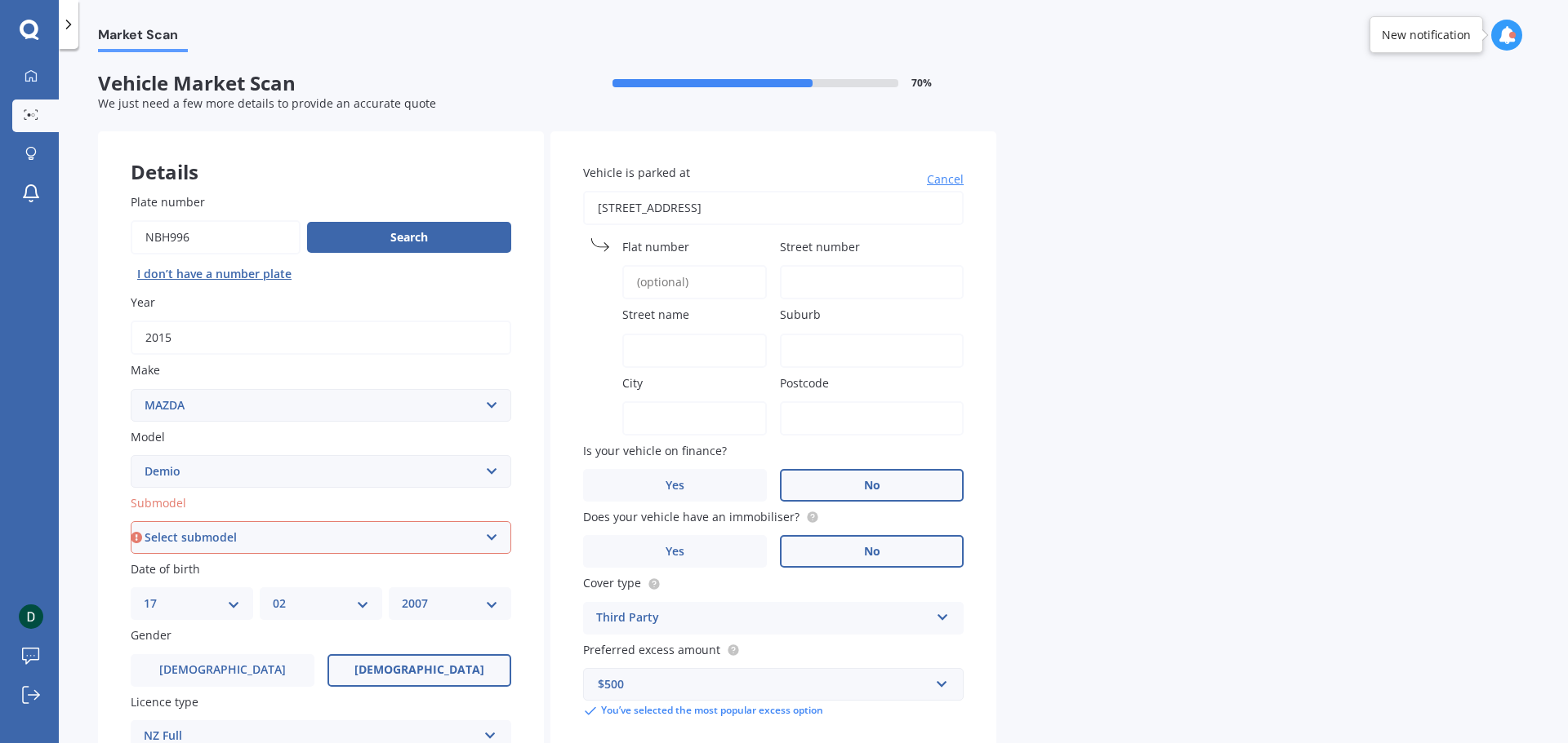
click at [698, 279] on input "Flat number" at bounding box center [694, 282] width 144 height 35
type input "1"
click at [838, 290] on input "Street number" at bounding box center [871, 282] width 183 height 35
type input "31"
click at [712, 361] on input "Street name" at bounding box center [694, 350] width 144 height 35
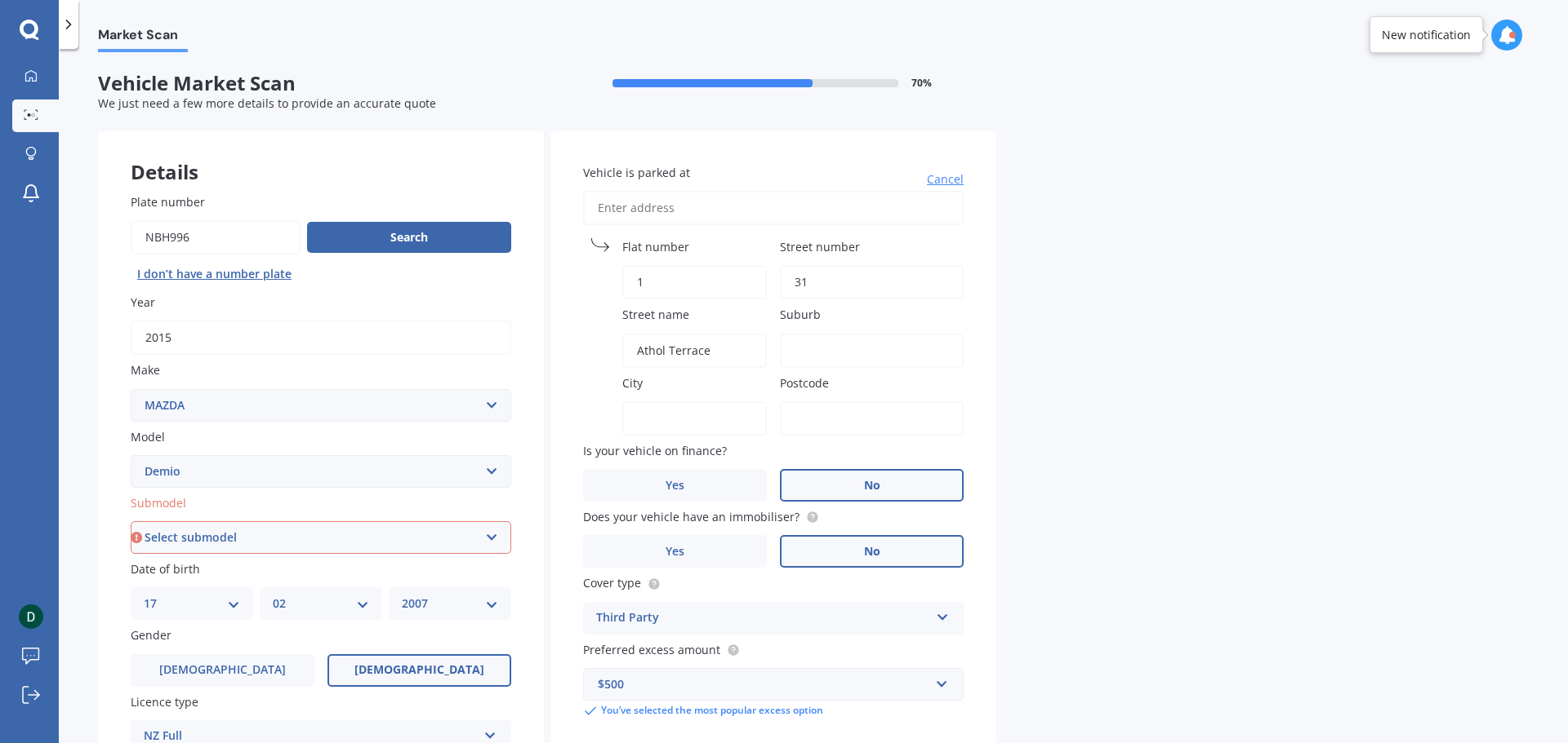
type input "Athol Terrace"
type input "Upper Riccarton"
type input "Christchurch"
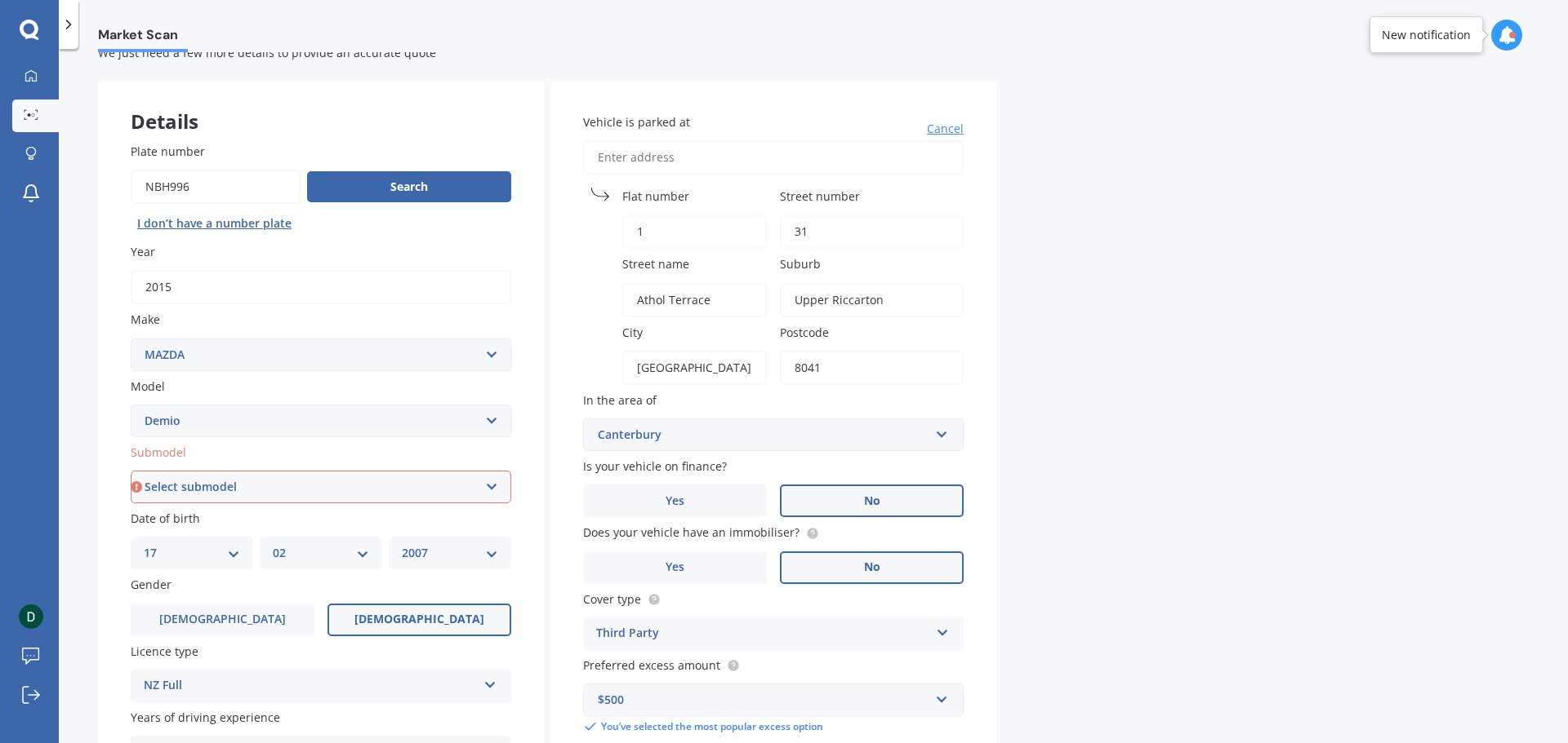
scroll to position [217, 0]
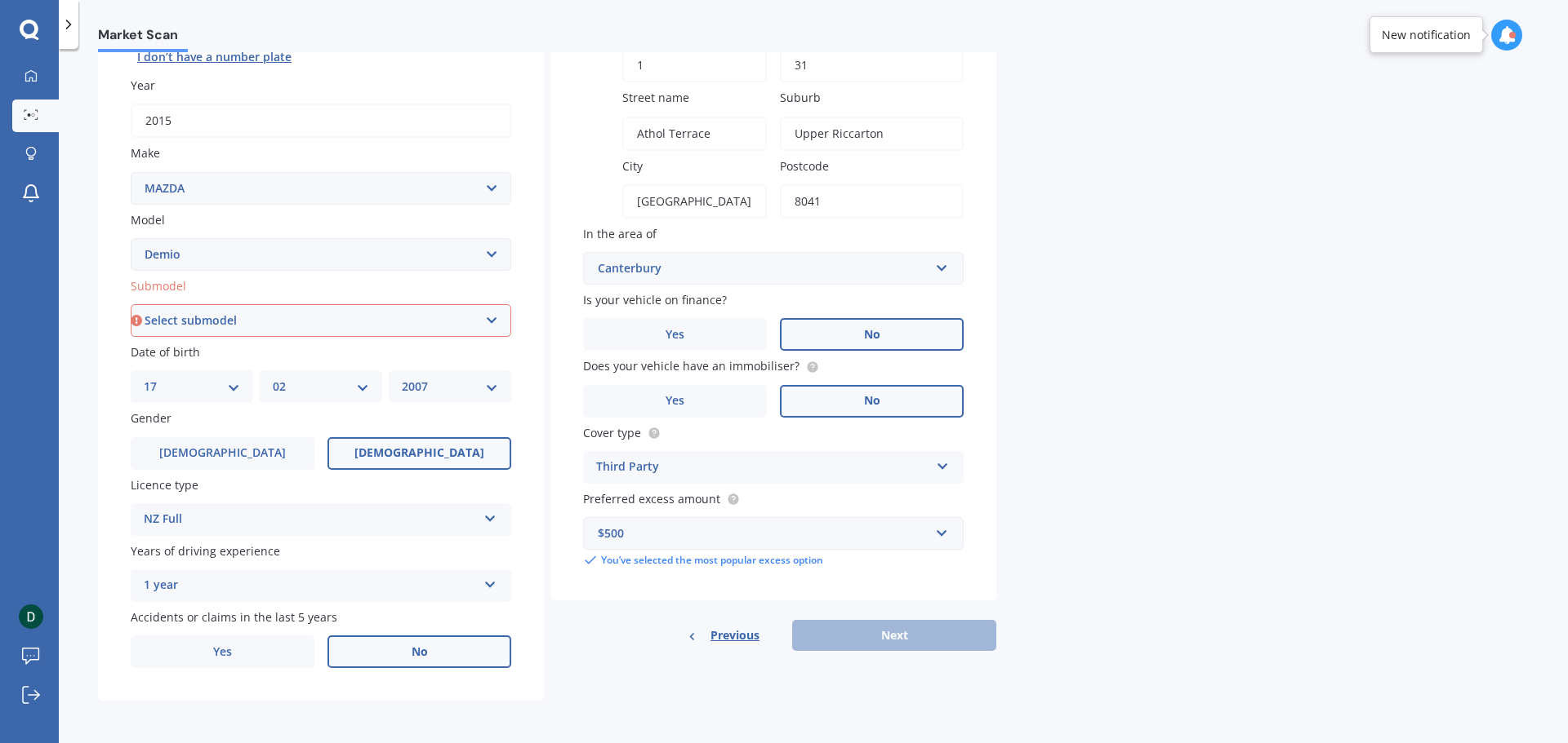
type input "8041"
click at [904, 634] on div "Previous Next" at bounding box center [773, 636] width 446 height 31
click at [857, 477] on div "Third Party Comprehensive Third Party, Fire & Theft Third Party" at bounding box center [773, 467] width 380 height 33
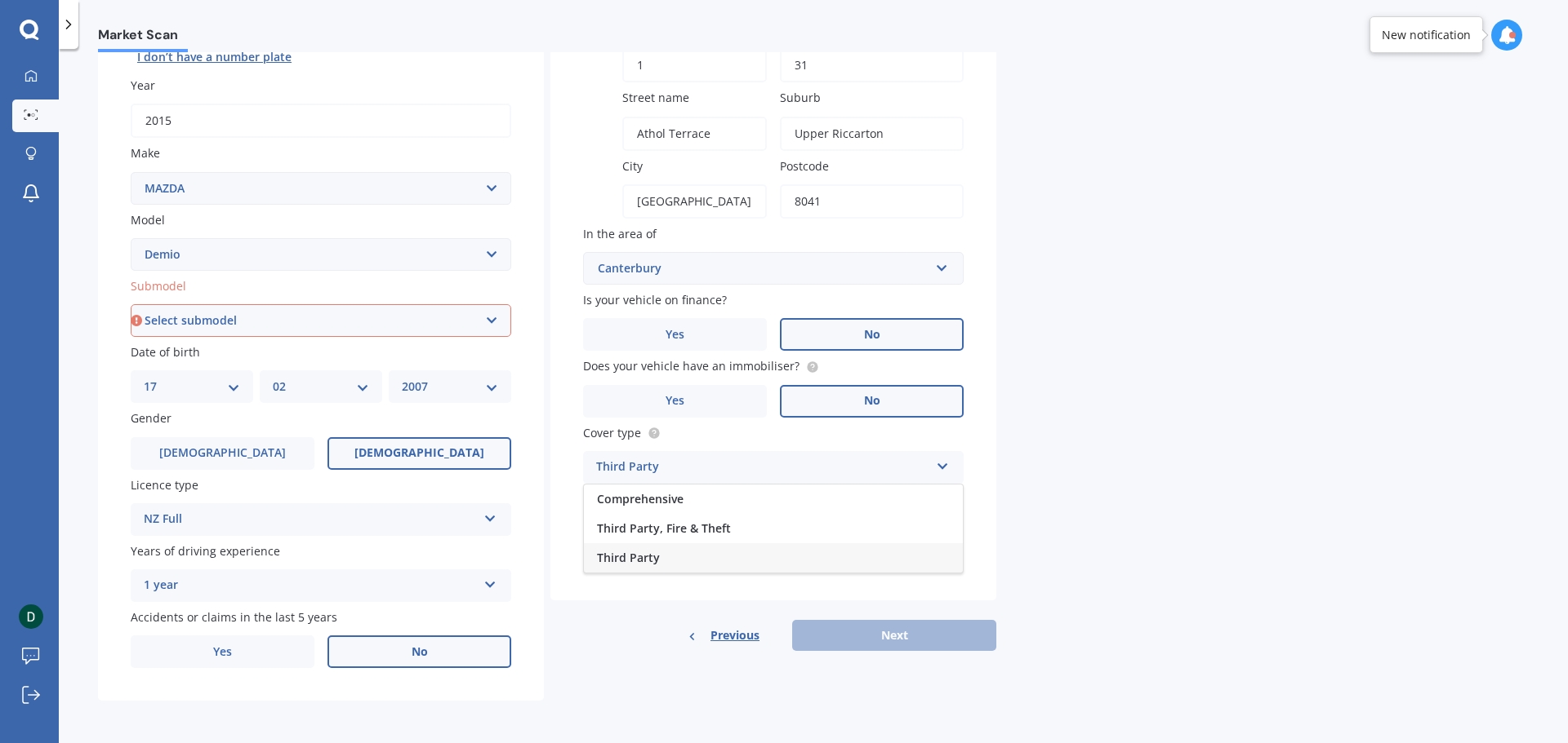
click at [819, 550] on div "Third Party" at bounding box center [773, 558] width 378 height 30
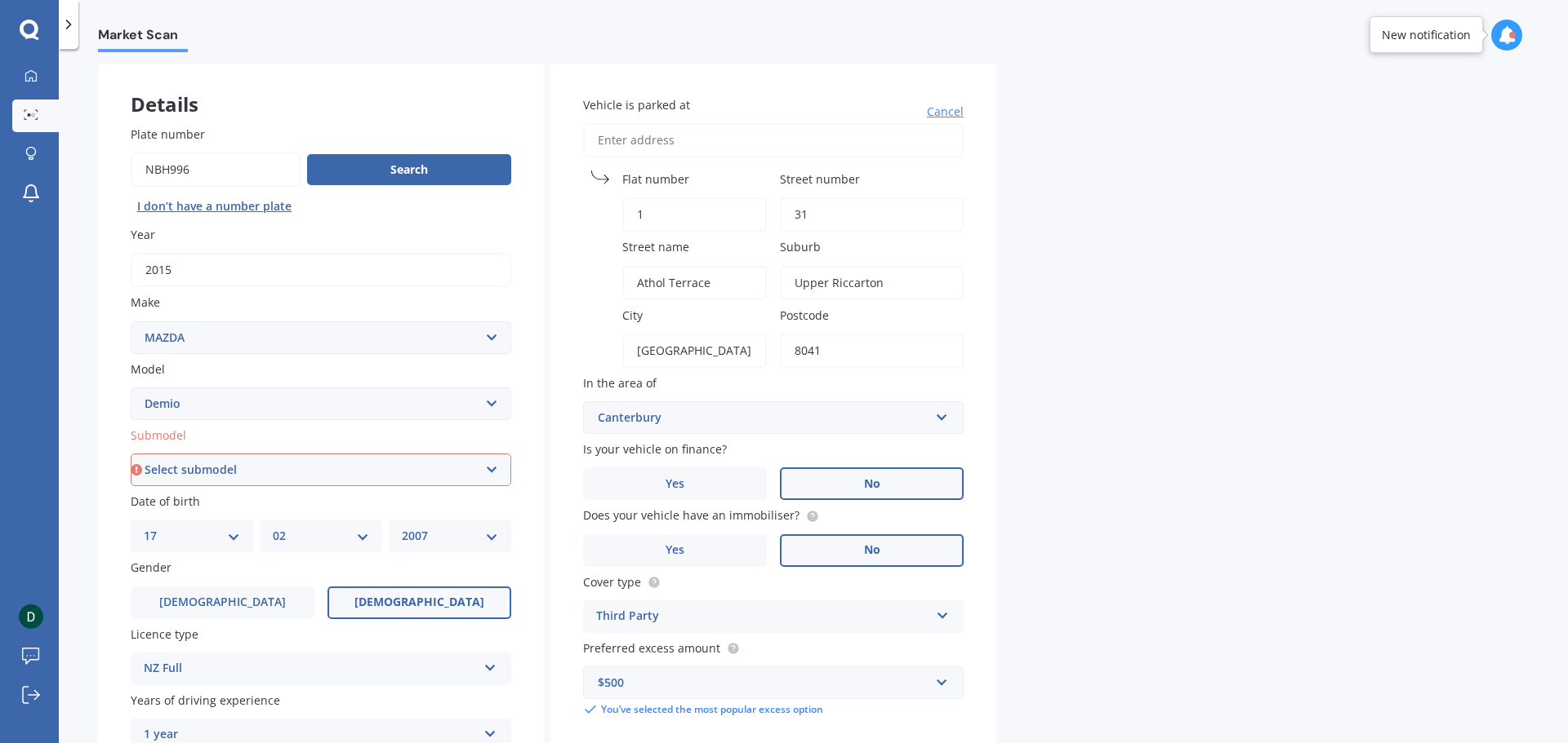
scroll to position [0, 0]
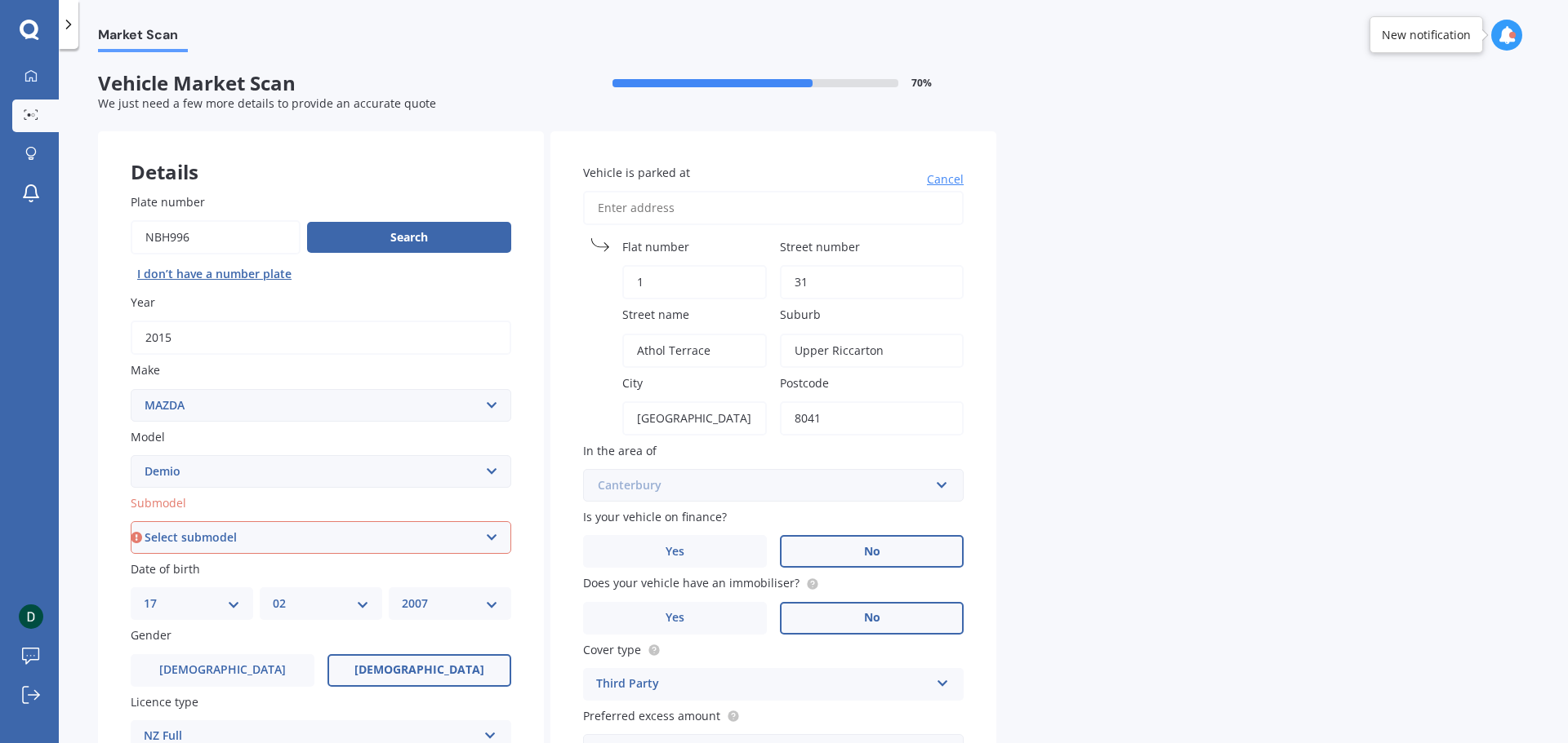
click at [744, 496] on input "text" at bounding box center [767, 485] width 366 height 31
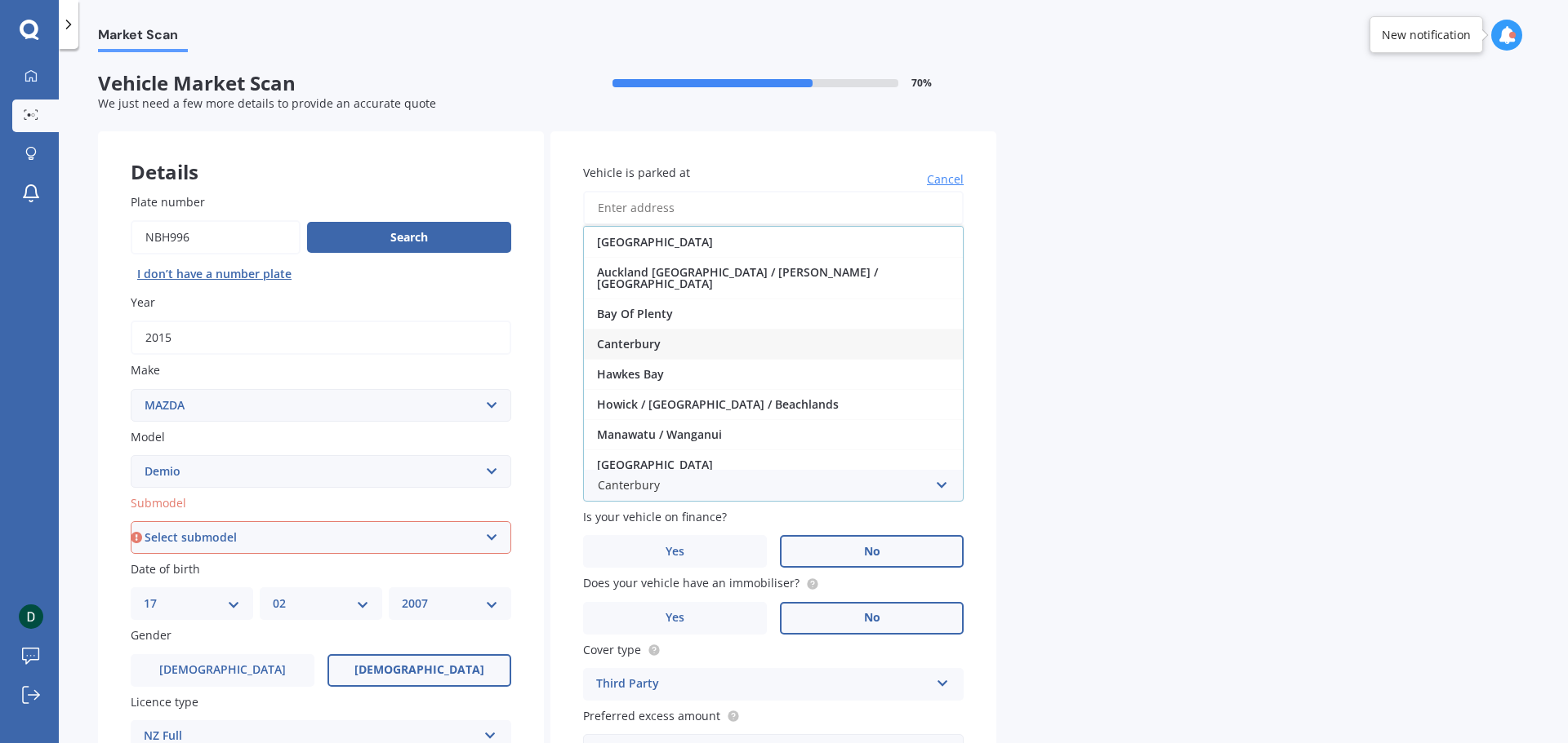
click at [668, 332] on div "Canterbury" at bounding box center [773, 344] width 378 height 30
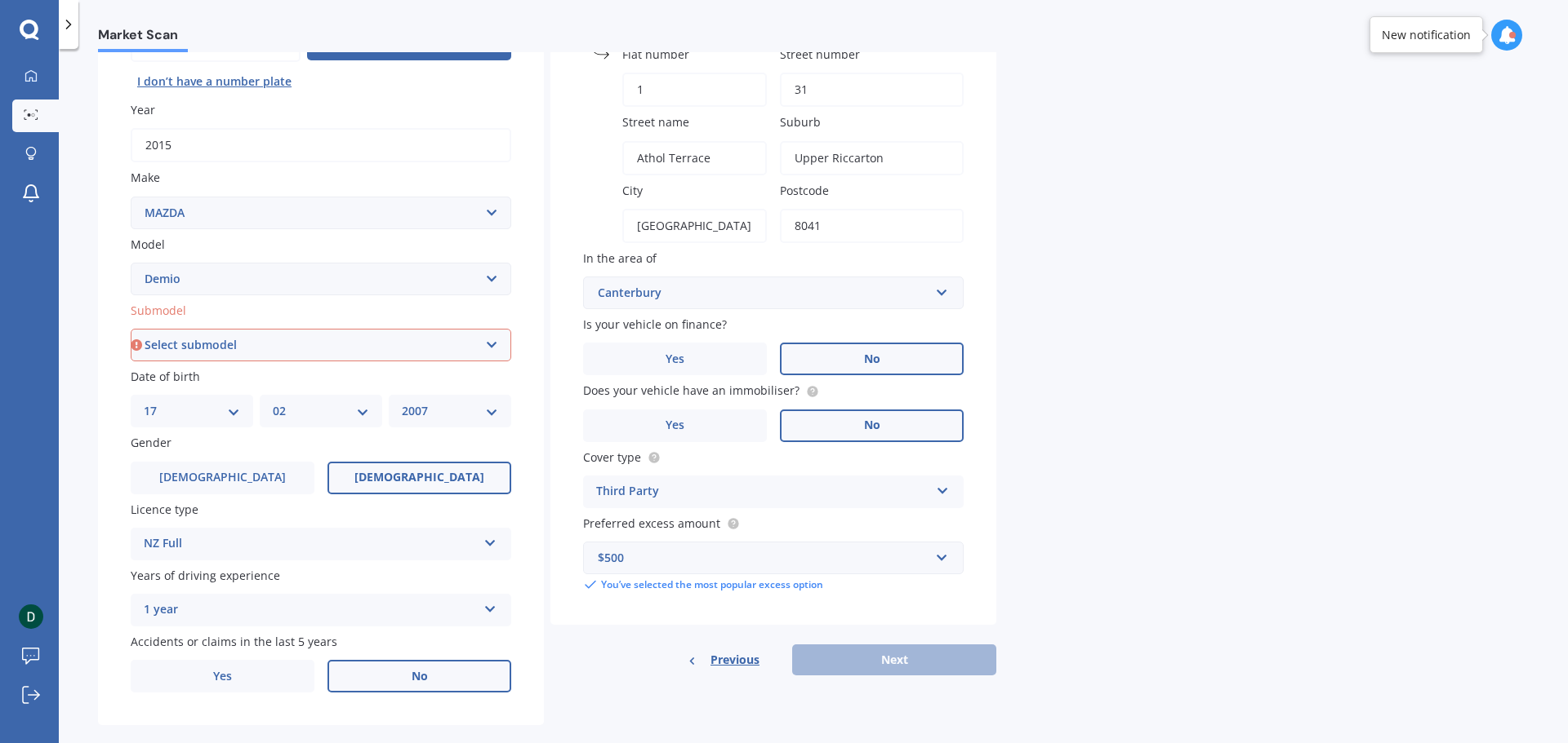
scroll to position [217, 0]
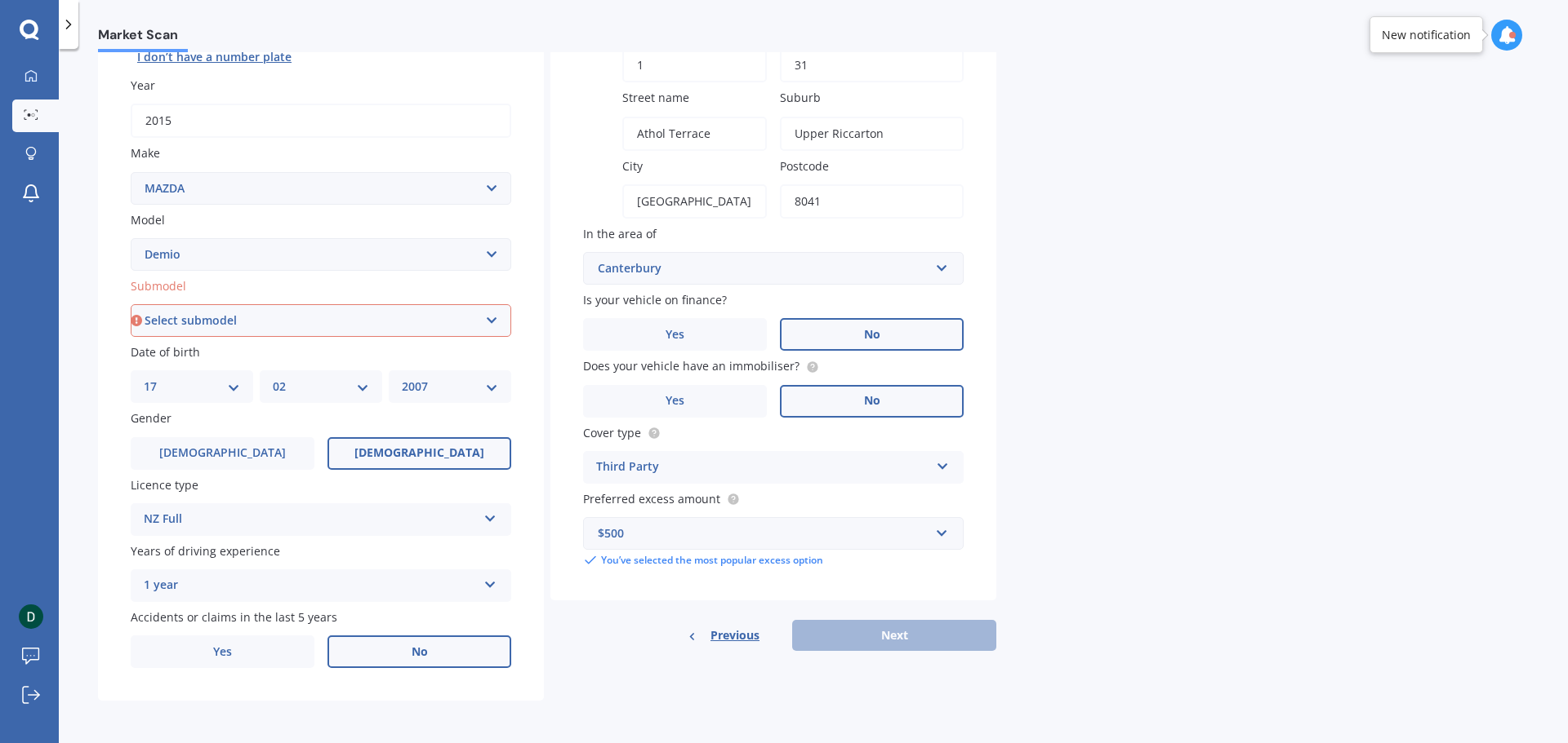
click at [879, 636] on div "Previous Next" at bounding box center [773, 636] width 446 height 31
click at [271, 324] on select "Select submodel (All) Diesel Petrol XD Touring Turbo Diesel" at bounding box center [321, 320] width 380 height 33
select select "PETROL"
click at [131, 304] on select "Select submodel (All) Diesel Petrol XD Touring Turbo Diesel" at bounding box center [321, 320] width 380 height 33
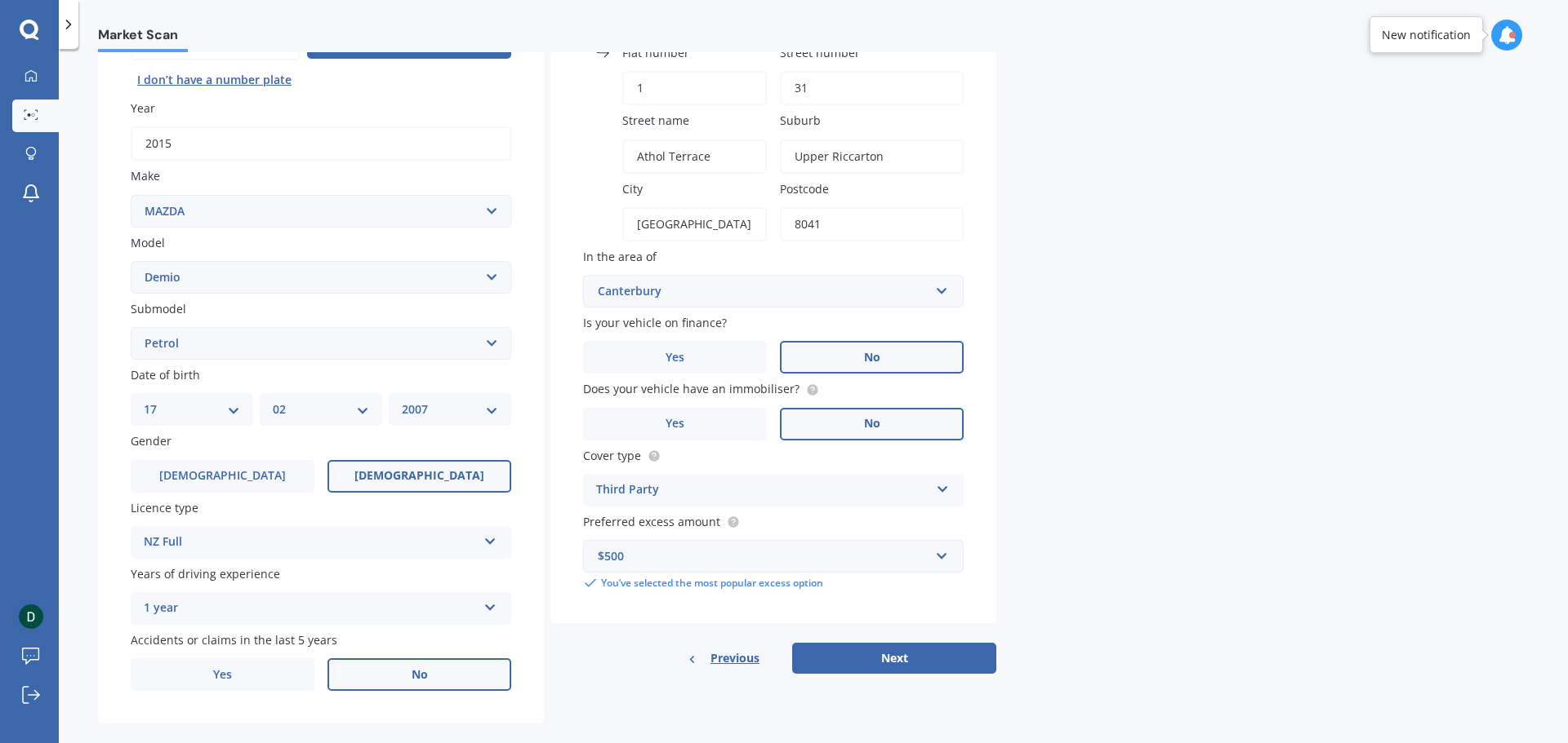
scroll to position [0, 0]
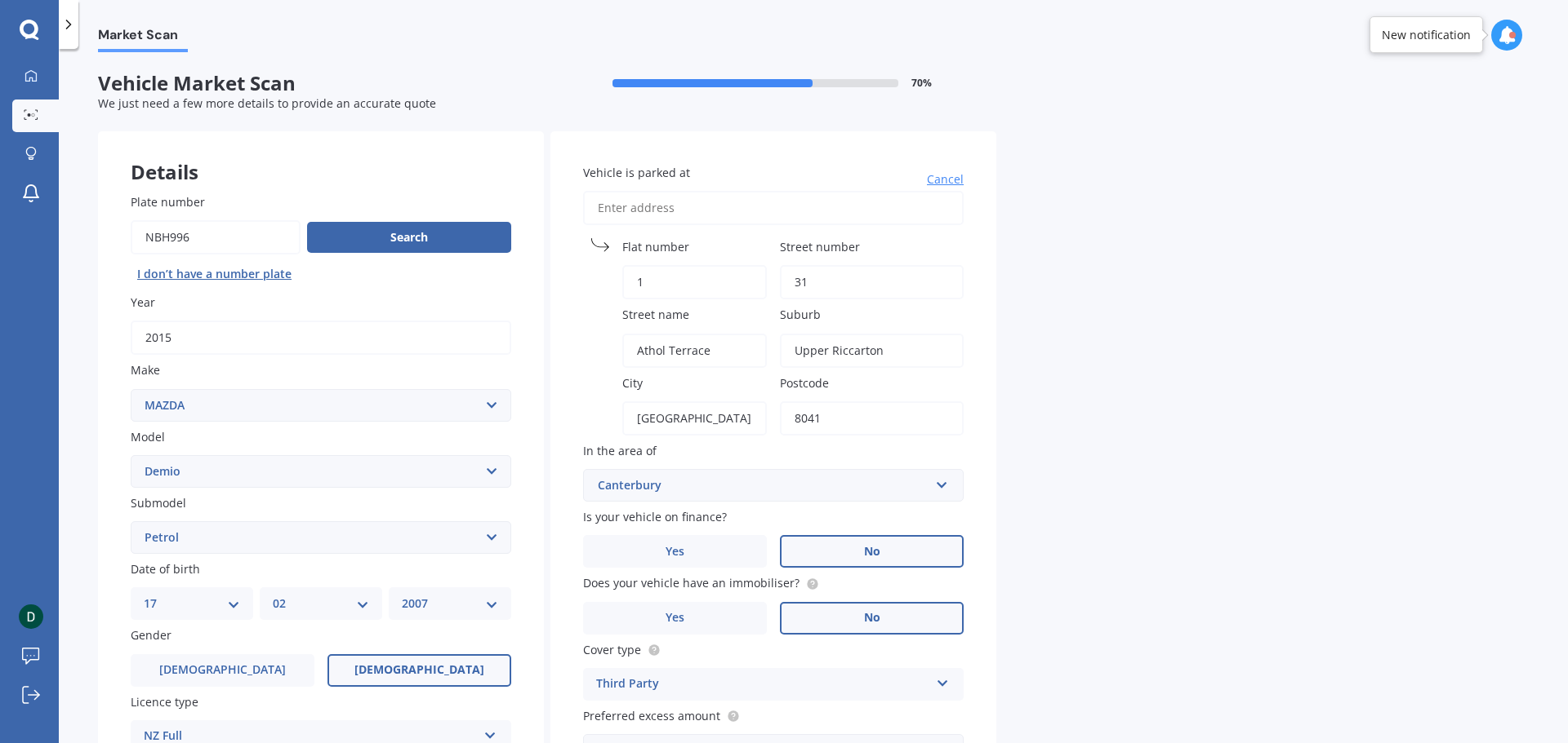
click at [683, 204] on input "Vehicle is parked at" at bounding box center [773, 208] width 380 height 35
type input "1"
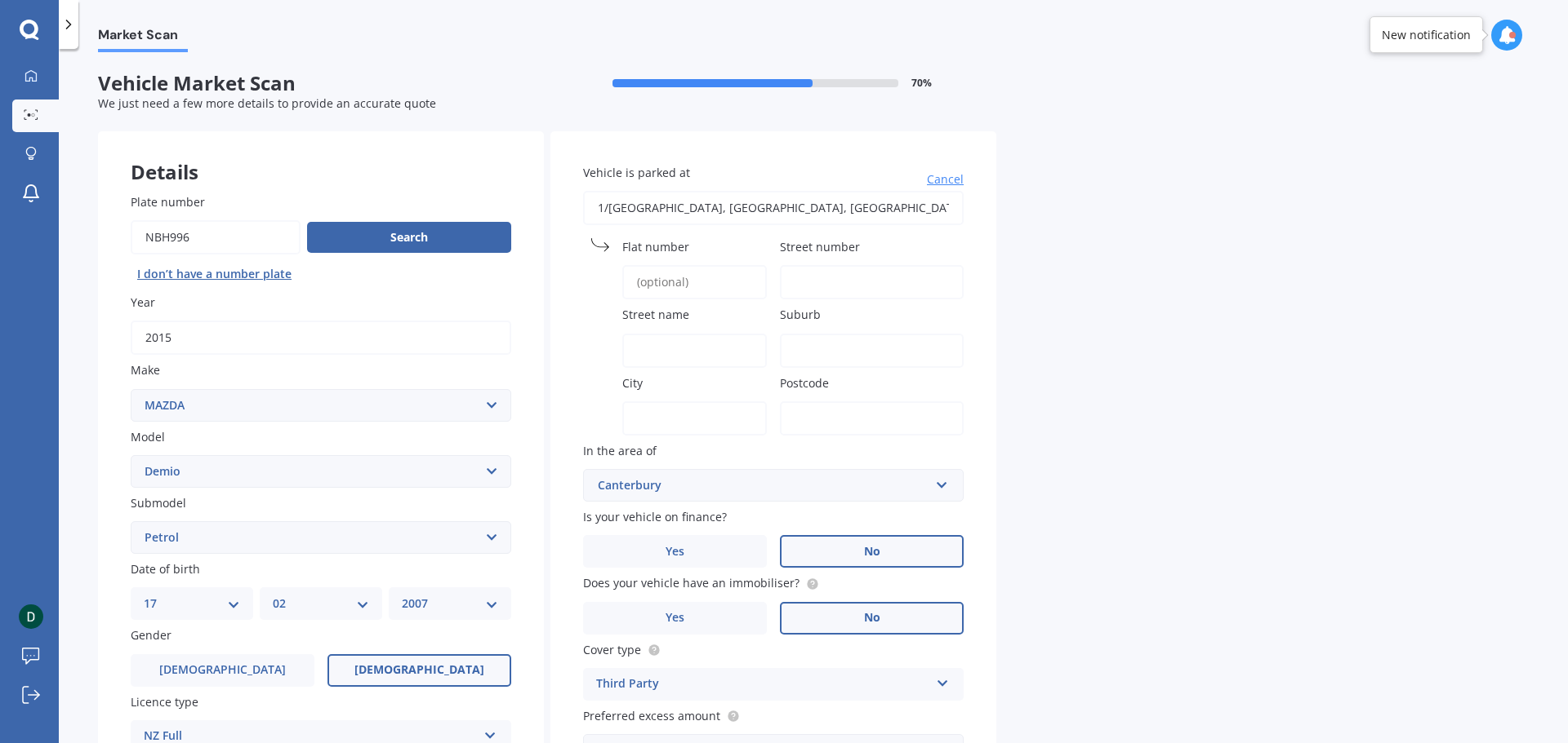
type input "1/31 Athol Terrace, Upper Riccarton, Christchurch 8041"
type input "1"
type input "31"
type input "Athol Terrace"
type input "Upper Riccarton"
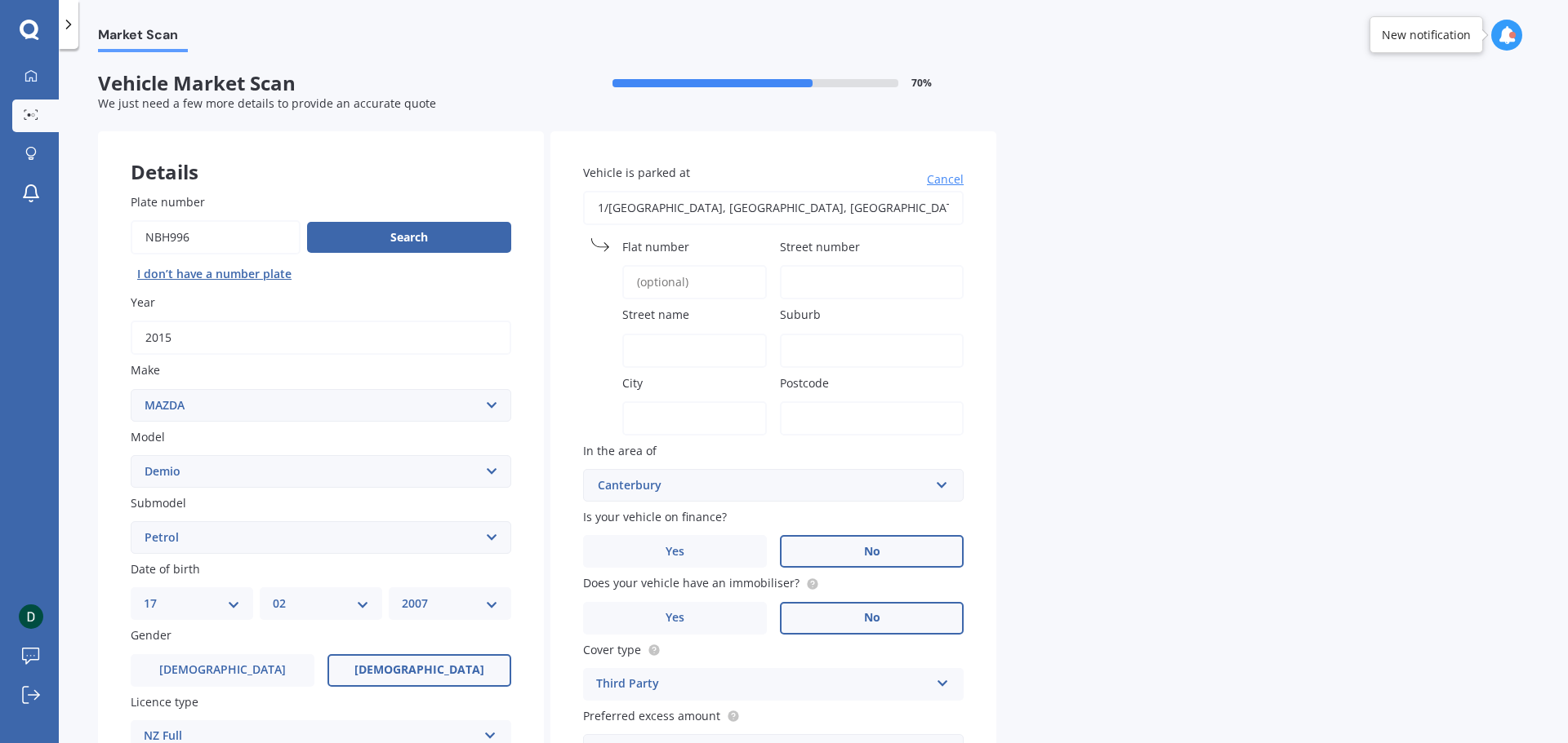
type input "Canterbury Region"
type input "8041"
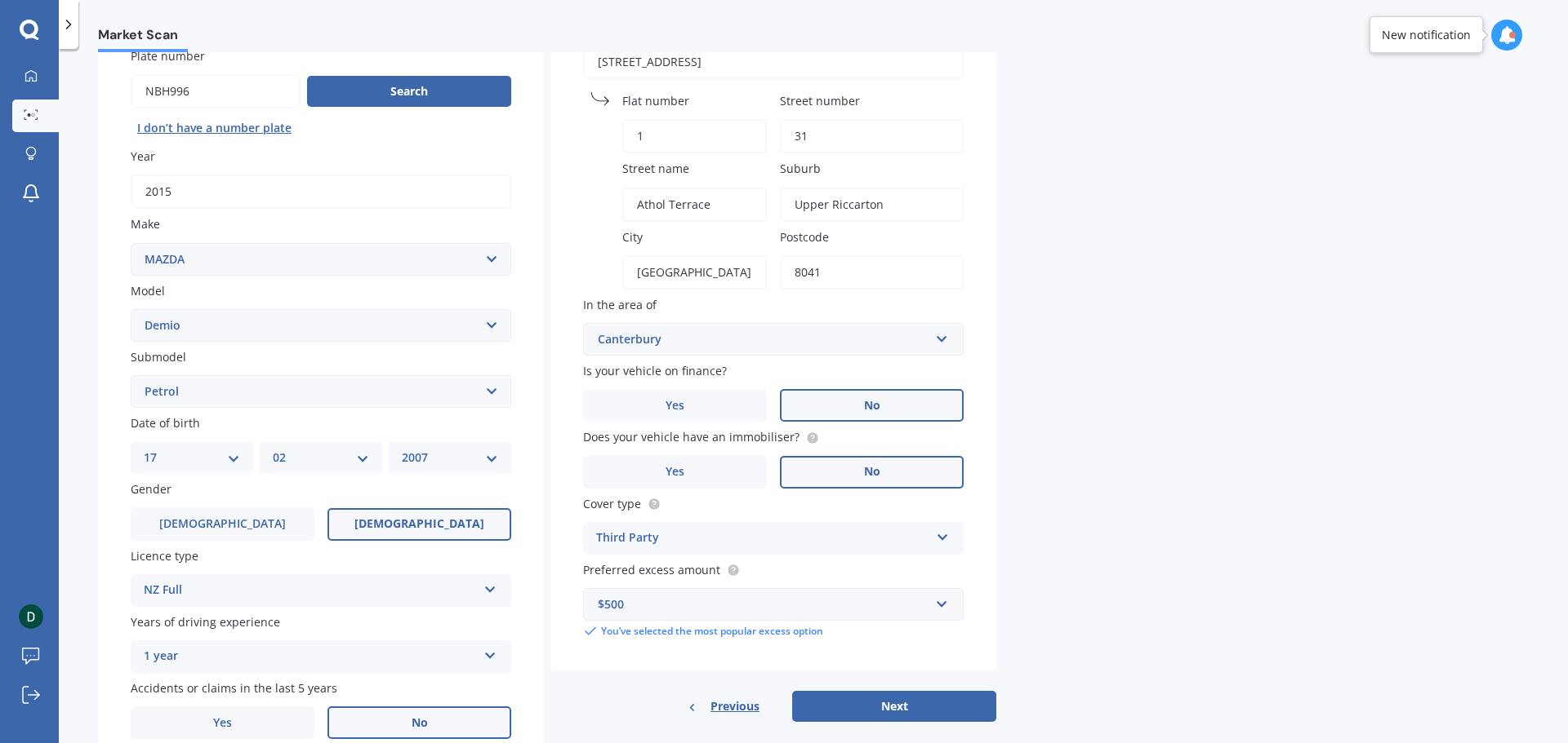
scroll to position [217, 0]
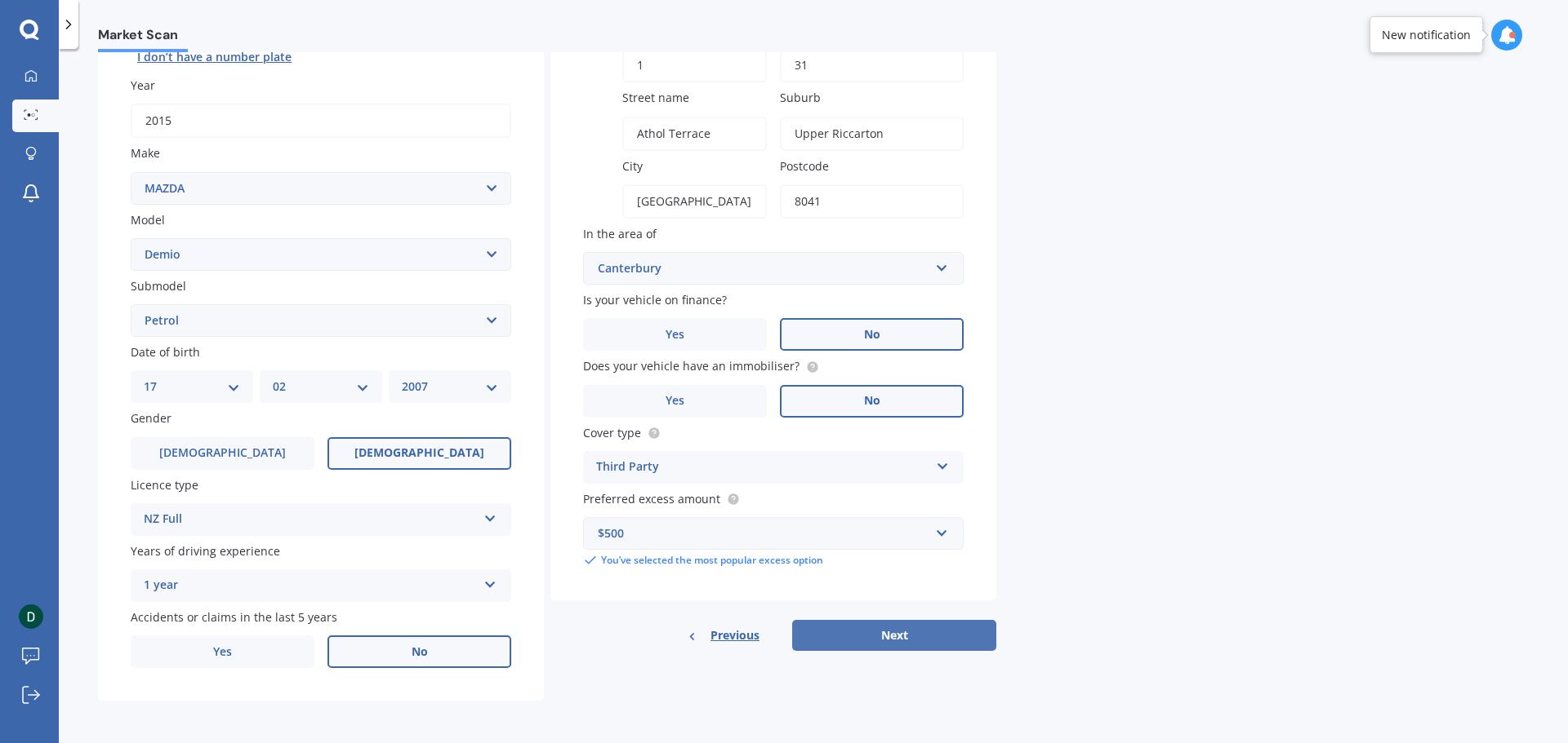
click at [893, 630] on button "Next" at bounding box center [894, 636] width 204 height 31
select select "17"
select select "02"
select select "2007"
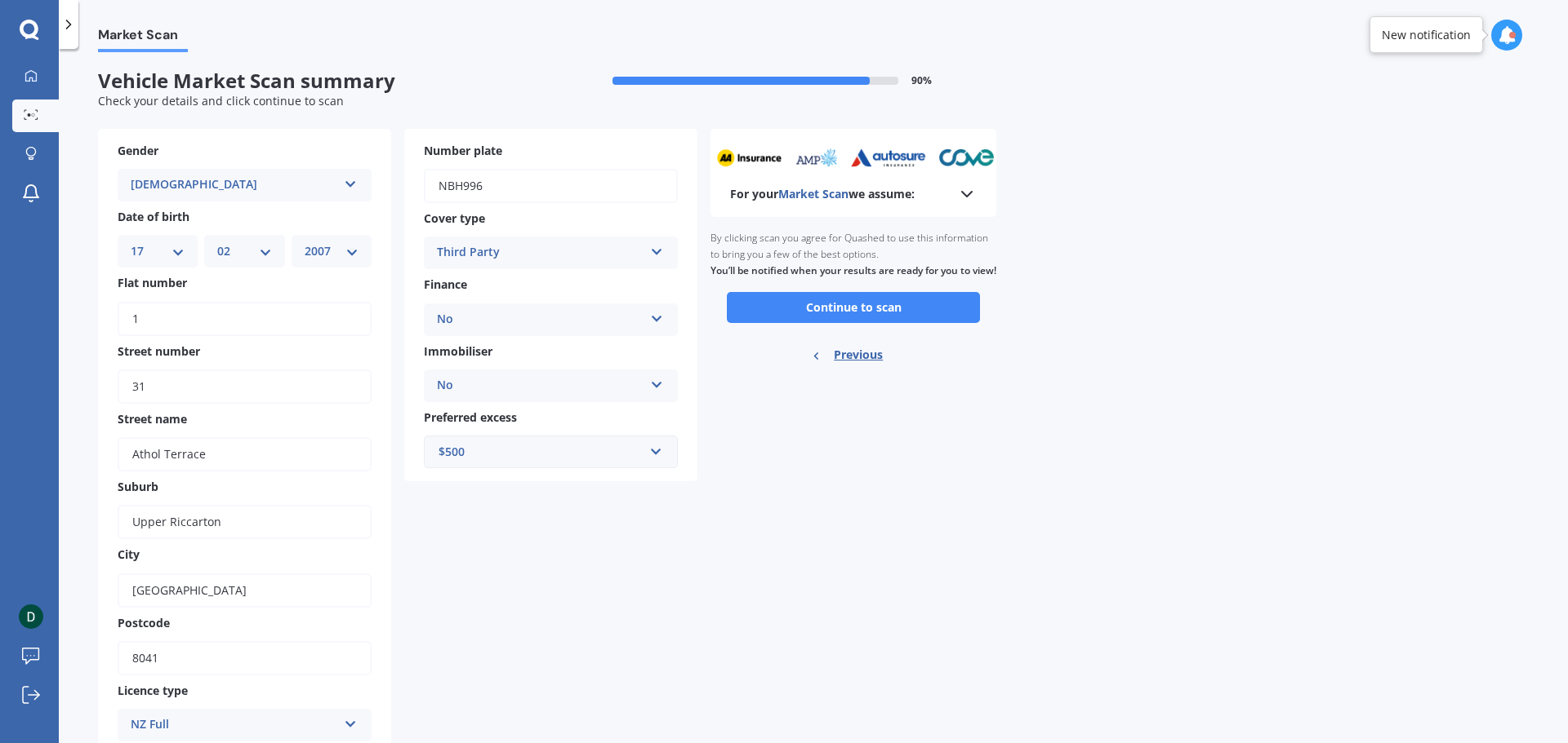
scroll to position [0, 0]
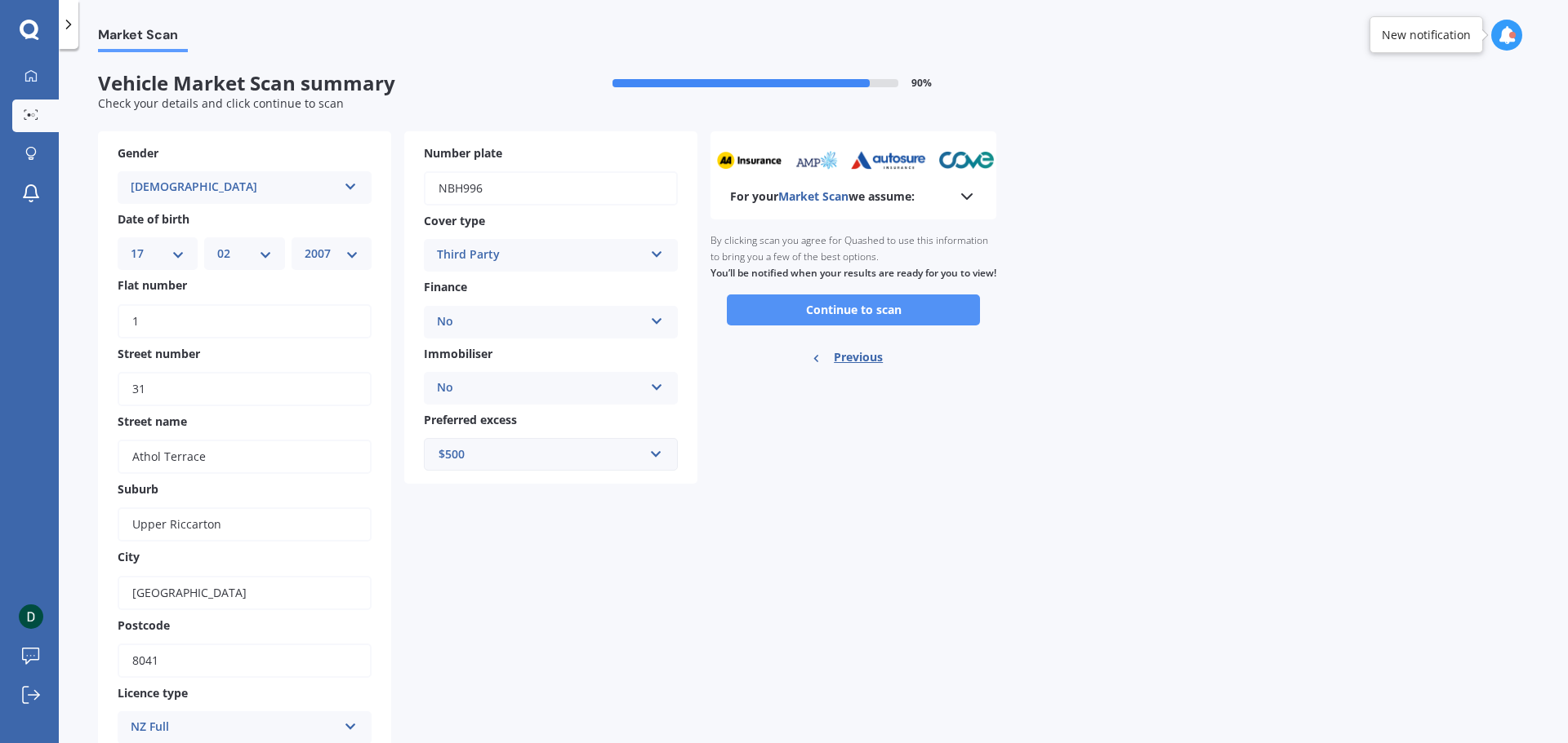
click at [860, 322] on button "Continue to scan" at bounding box center [853, 310] width 253 height 31
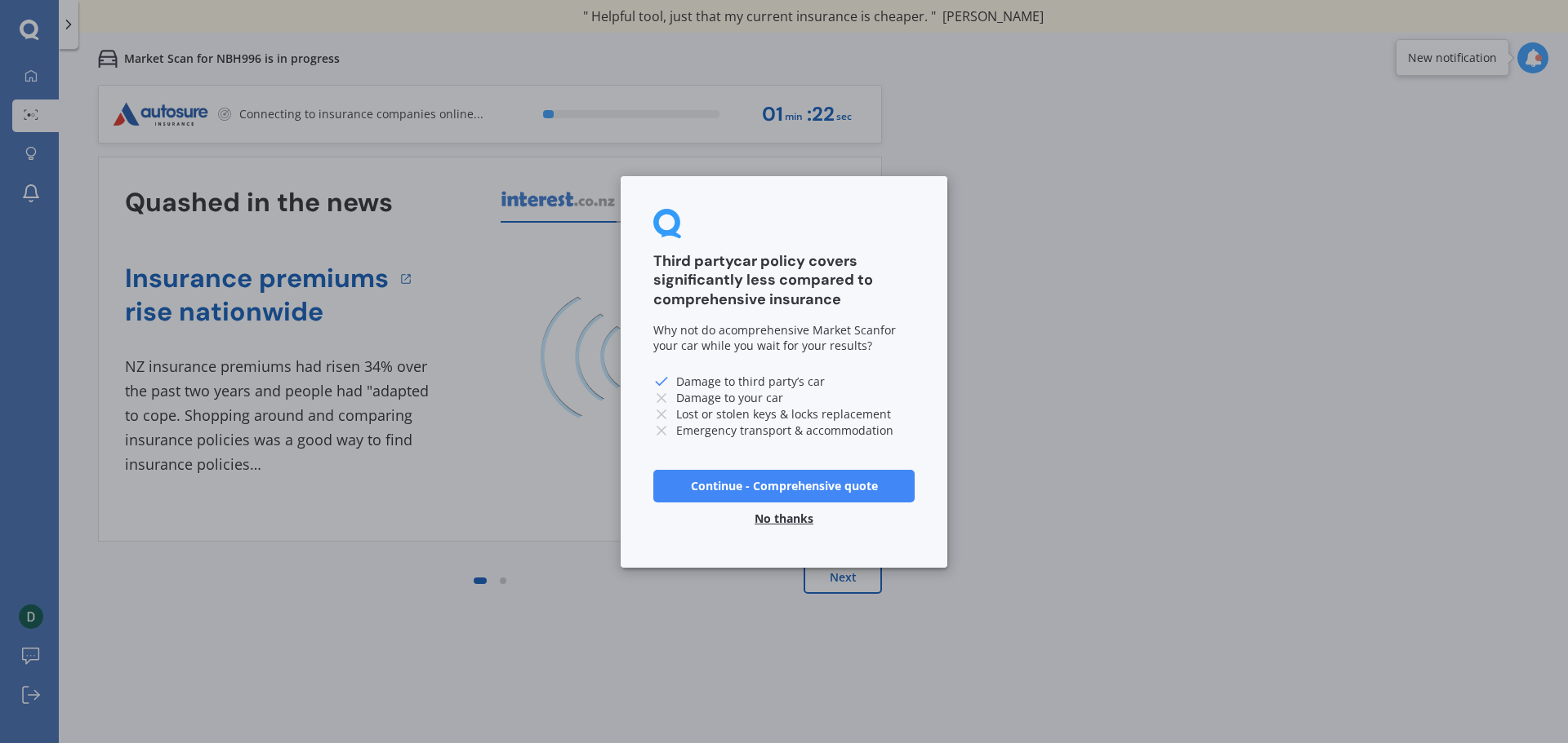
click at [836, 485] on button "Continue - Comprehensive quote" at bounding box center [783, 485] width 261 height 33
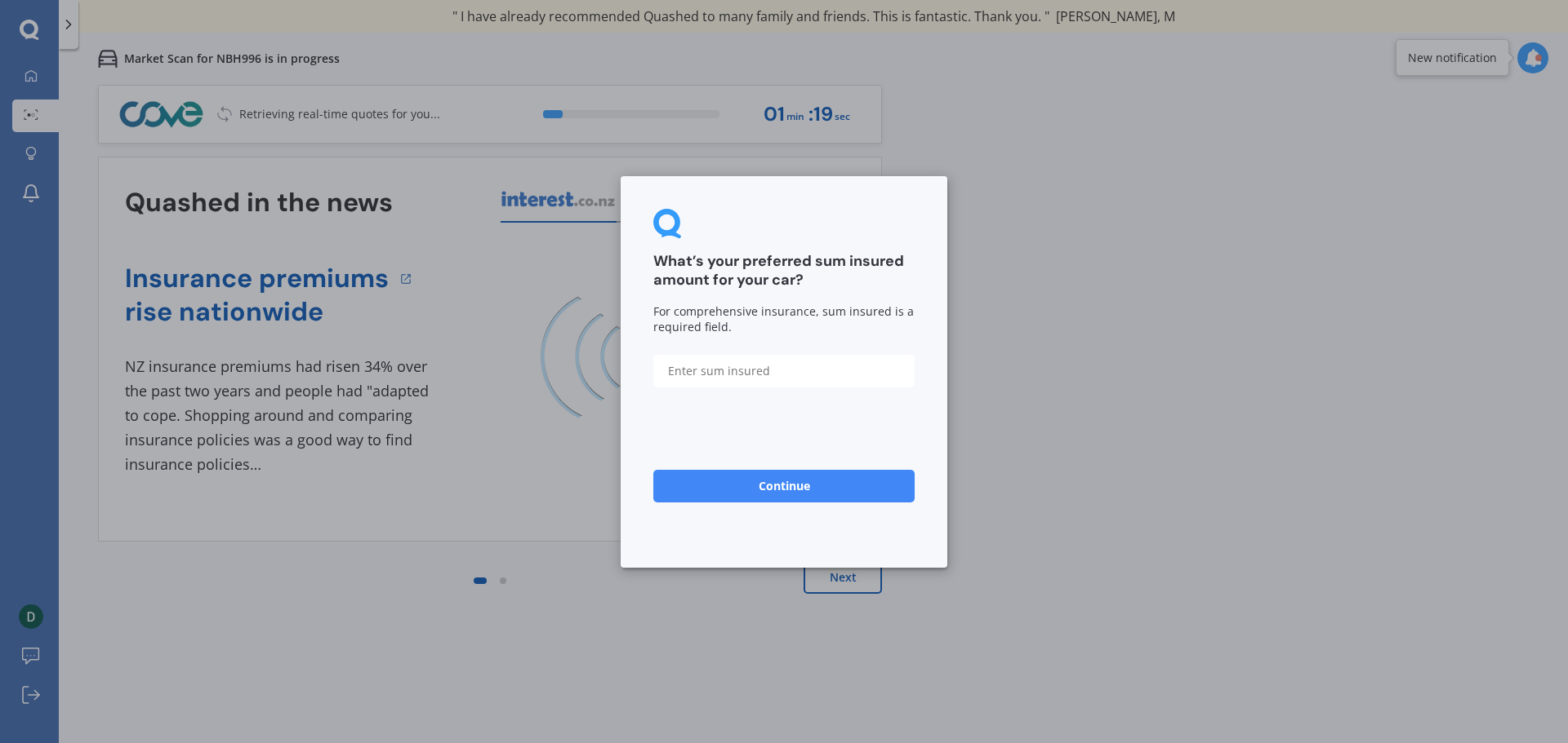
click at [852, 432] on form "What’s your preferred sum insured amount for your car? For comprehensive insura…" at bounding box center [783, 372] width 261 height 327
click at [517, 409] on div "What’s your preferred sum insured amount for your car? For comprehensive insura…" at bounding box center [784, 372] width 1568 height 743
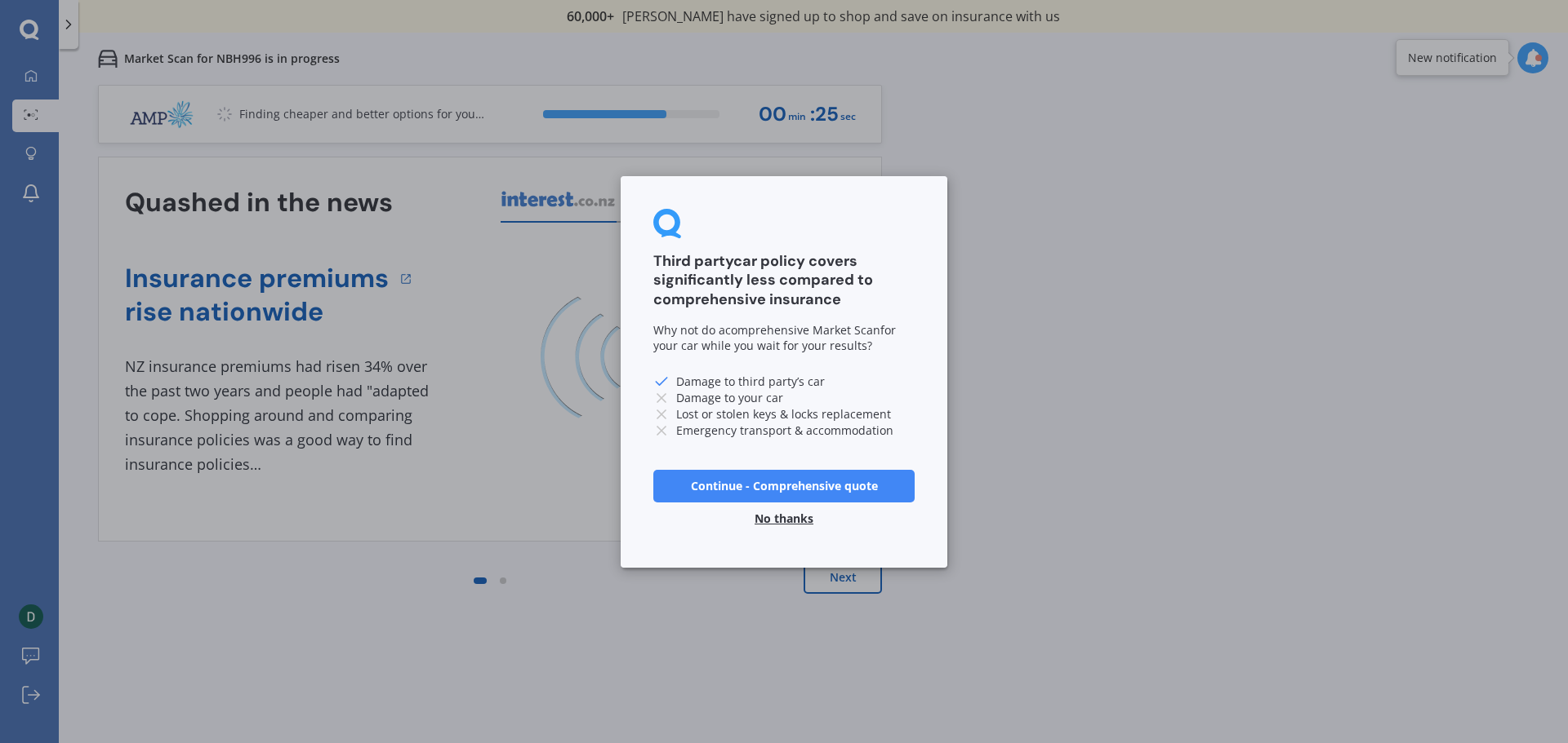
click at [775, 515] on button "No thanks" at bounding box center [783, 518] width 79 height 33
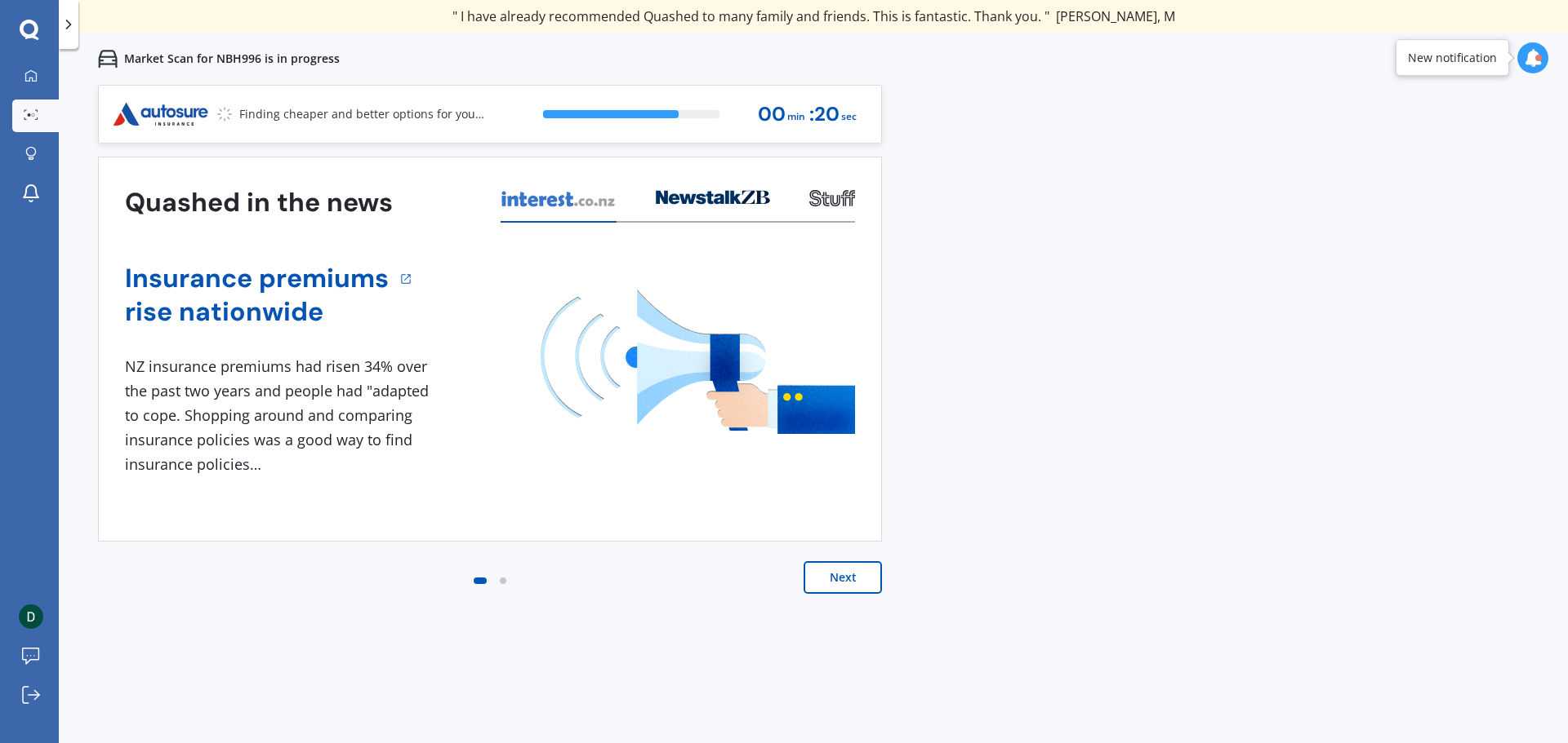
click at [822, 572] on button "Next" at bounding box center [842, 578] width 79 height 33
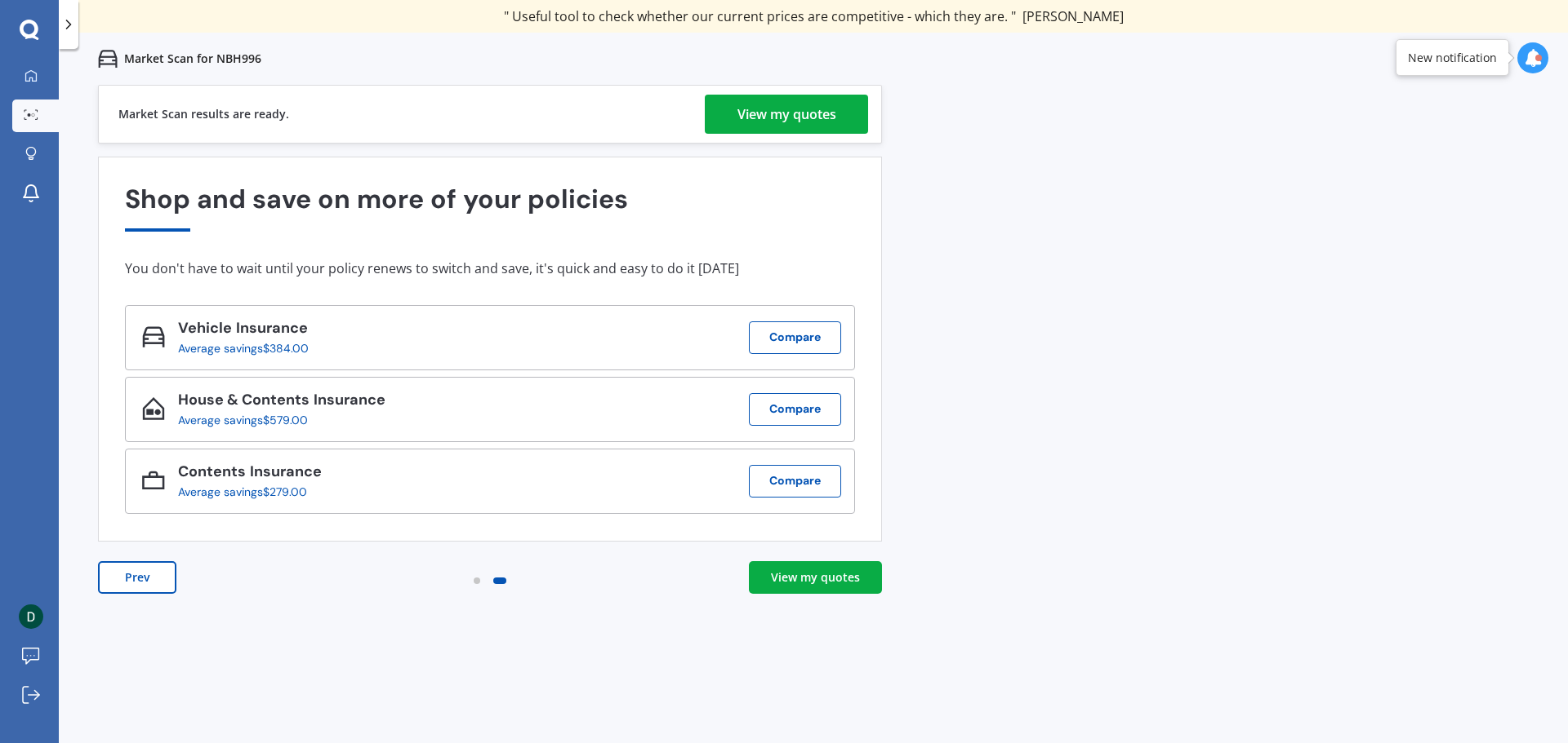
click at [744, 113] on div "View my quotes" at bounding box center [787, 114] width 99 height 39
